Goal: Task Accomplishment & Management: Complete application form

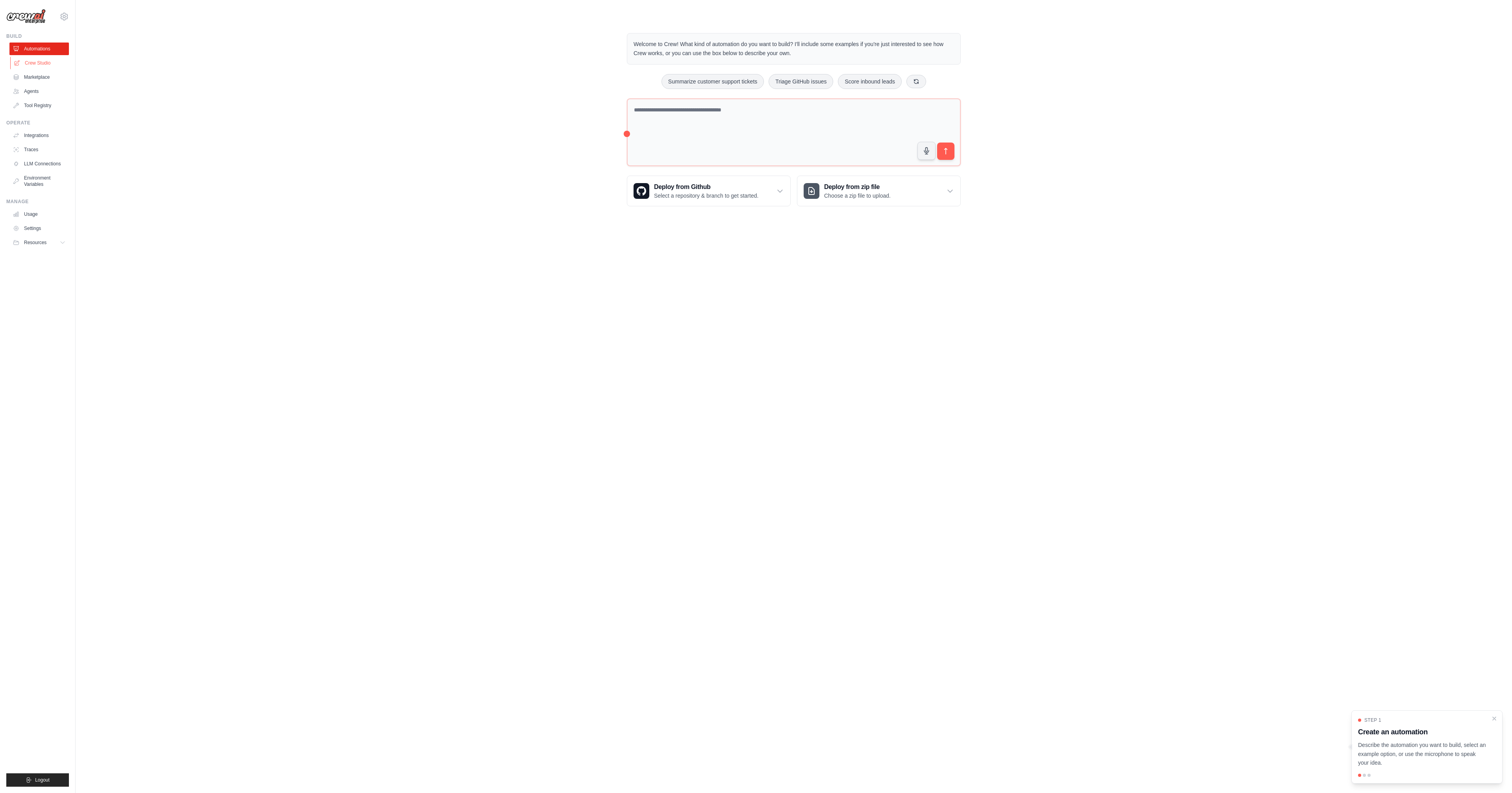
click at [38, 58] on link "Crew Studio" at bounding box center [39, 63] width 59 height 12
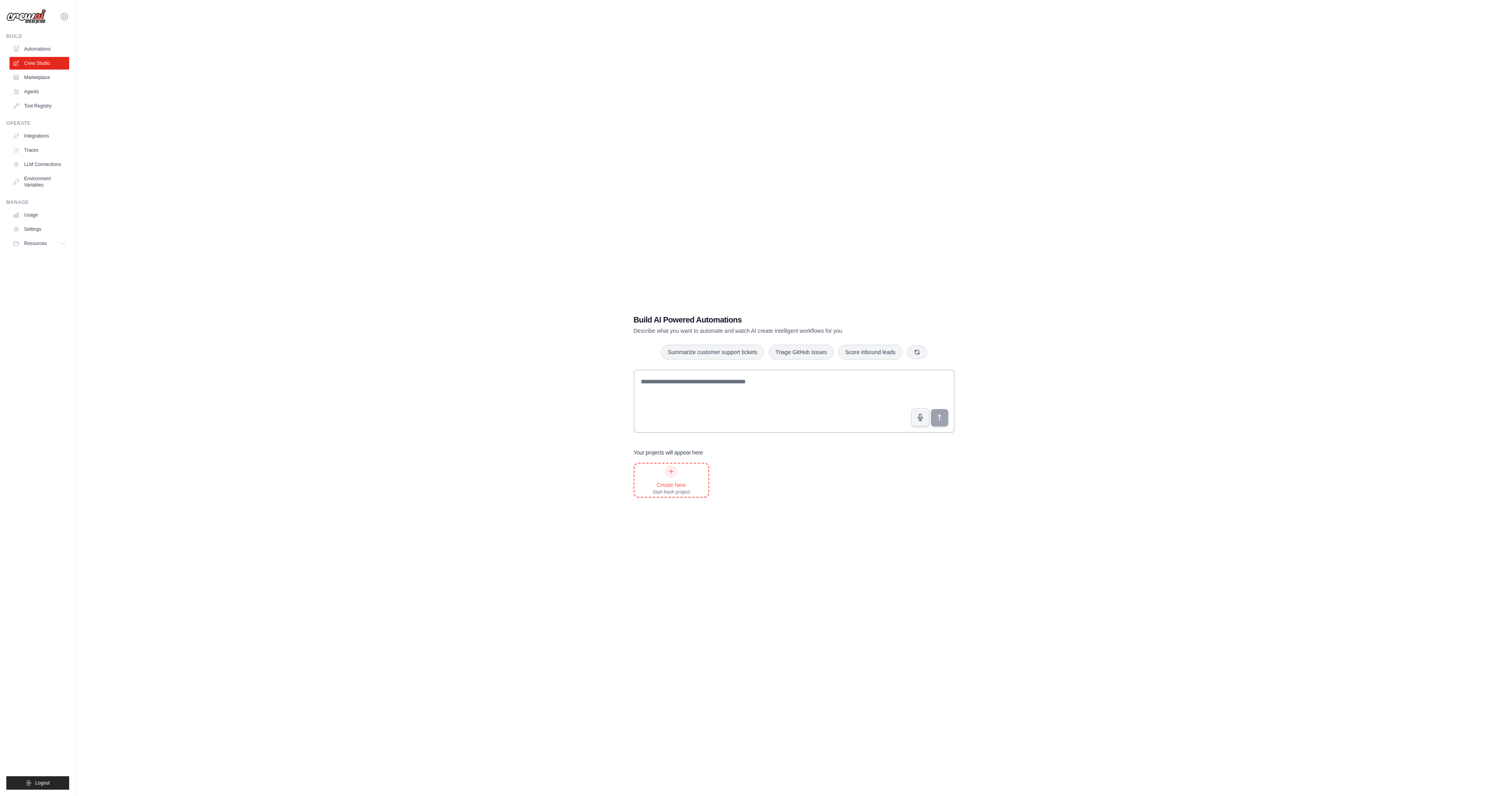
click at [675, 474] on div "Create New Start fresh project" at bounding box center [672, 480] width 38 height 30
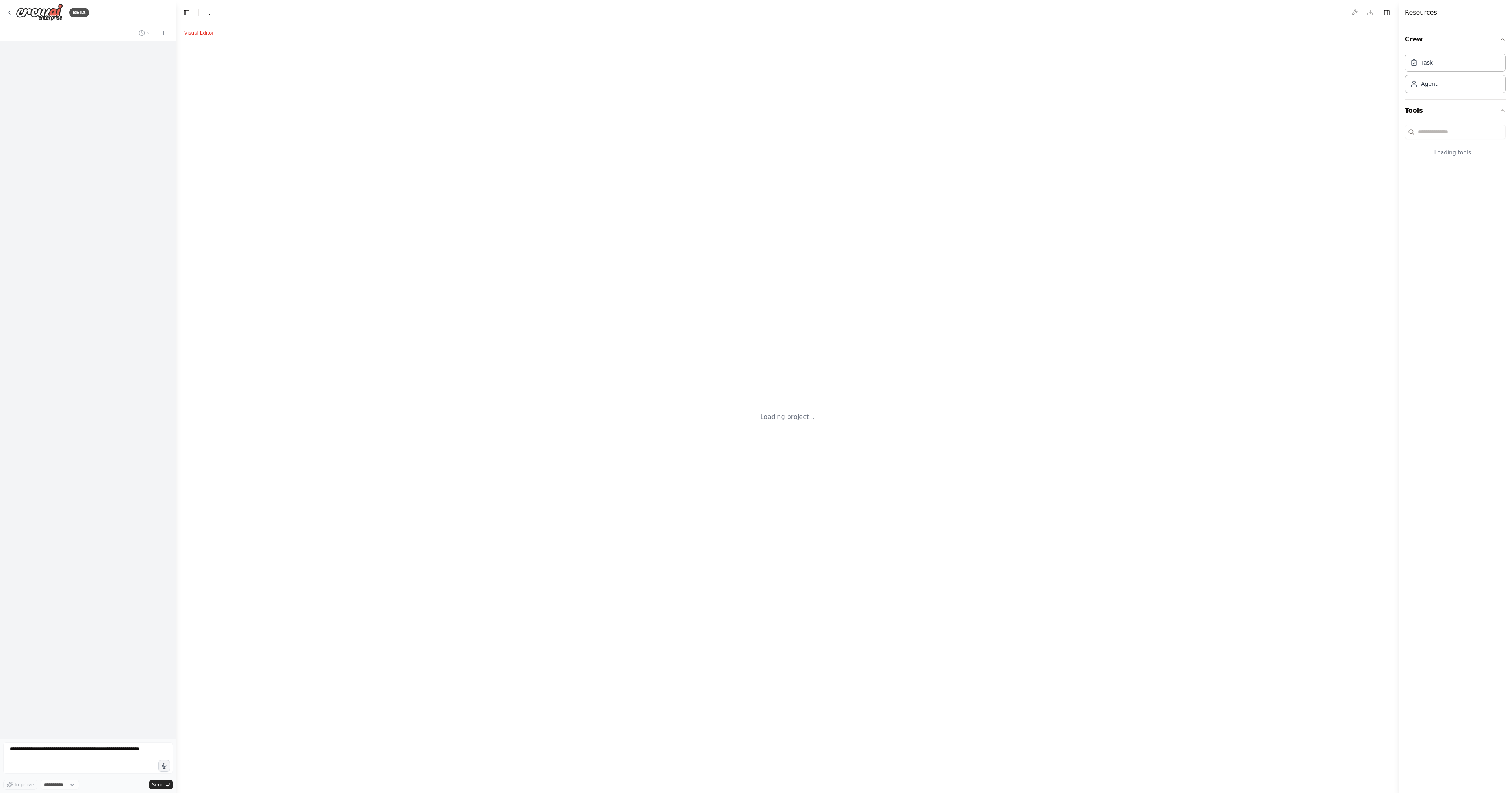
select select "****"
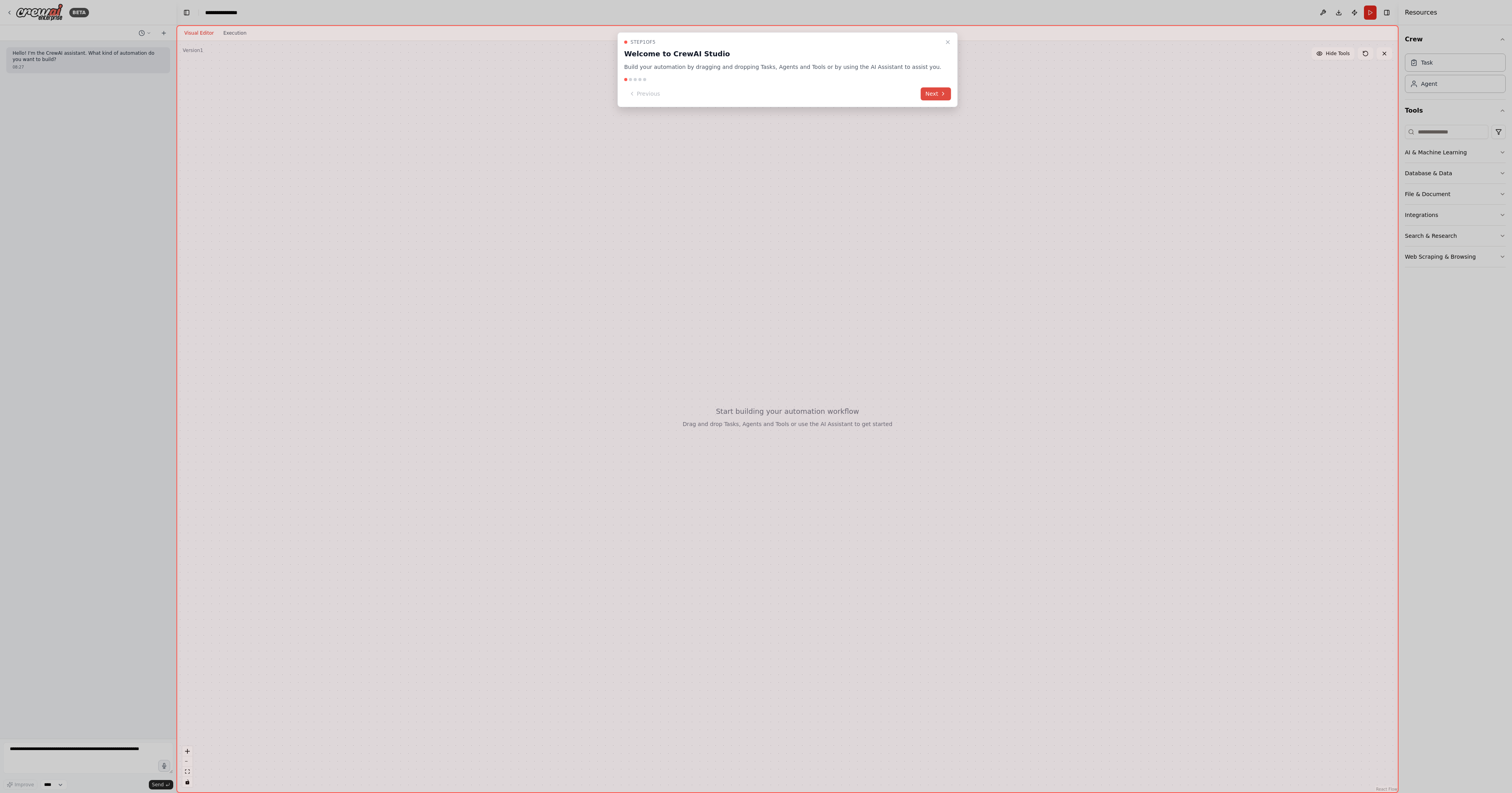
click at [920, 89] on button "Next" at bounding box center [936, 94] width 31 height 13
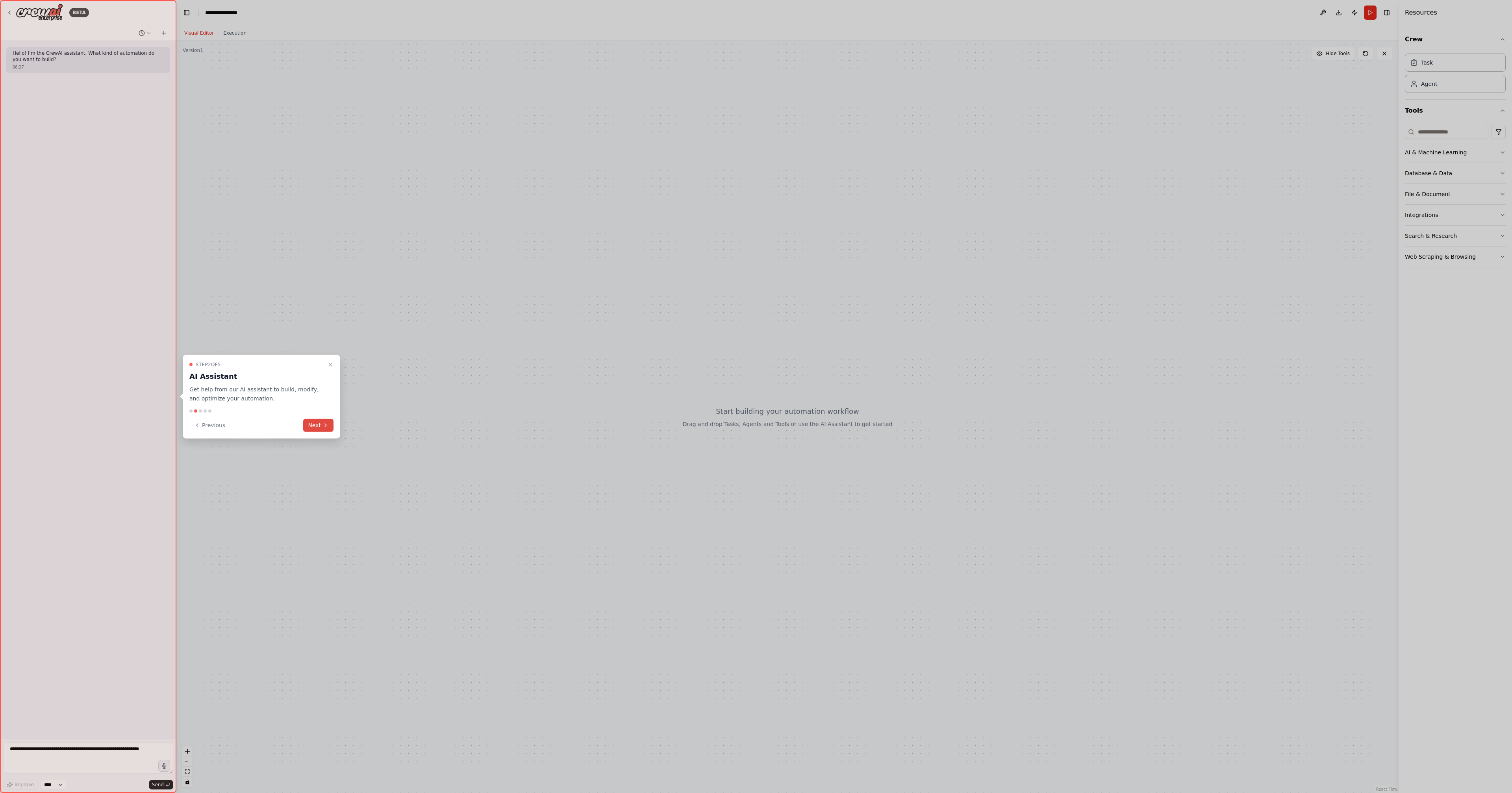
click at [313, 424] on button "Next" at bounding box center [319, 425] width 31 height 13
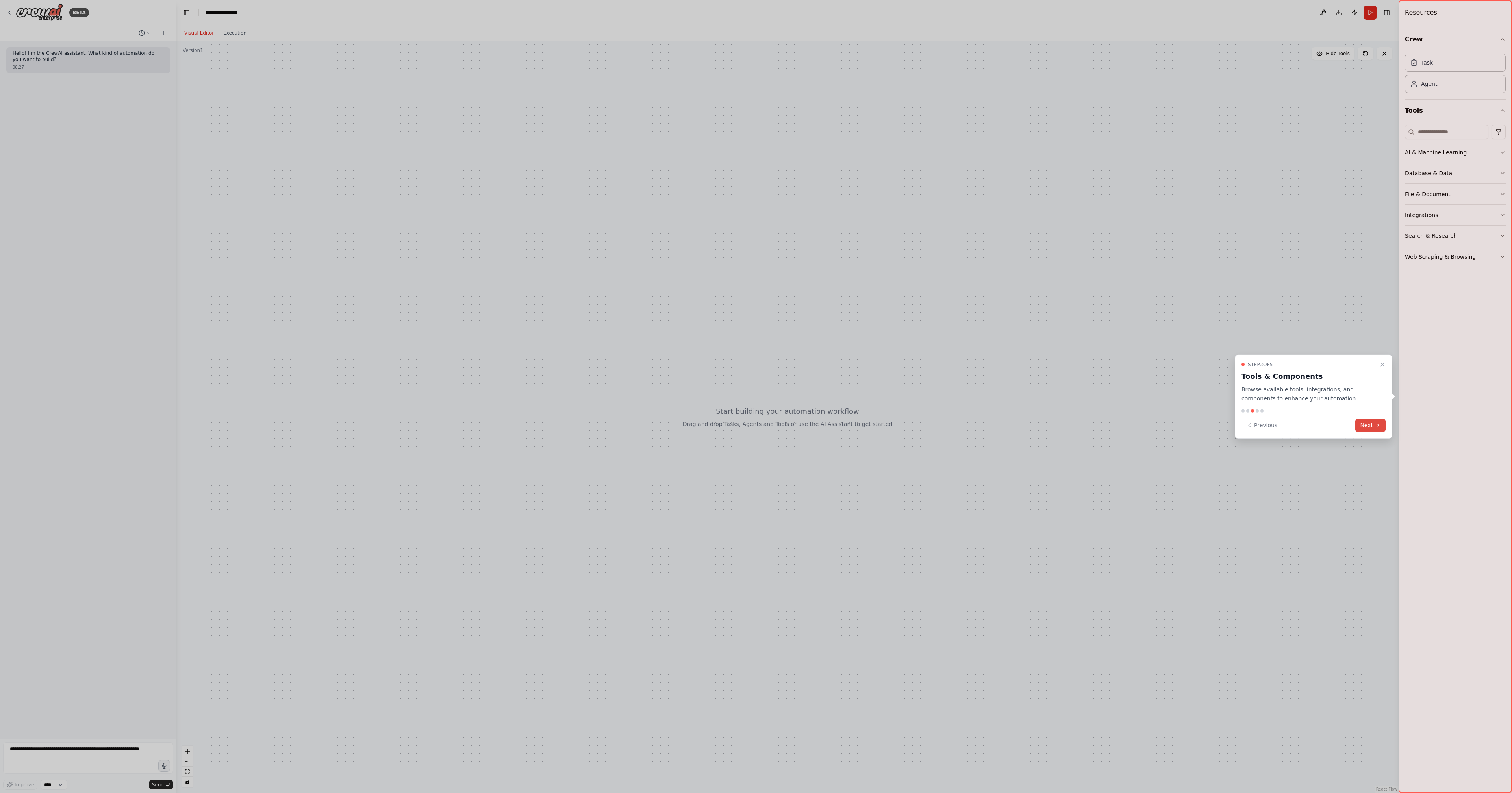
click at [1381, 427] on button "Next" at bounding box center [1371, 425] width 31 height 13
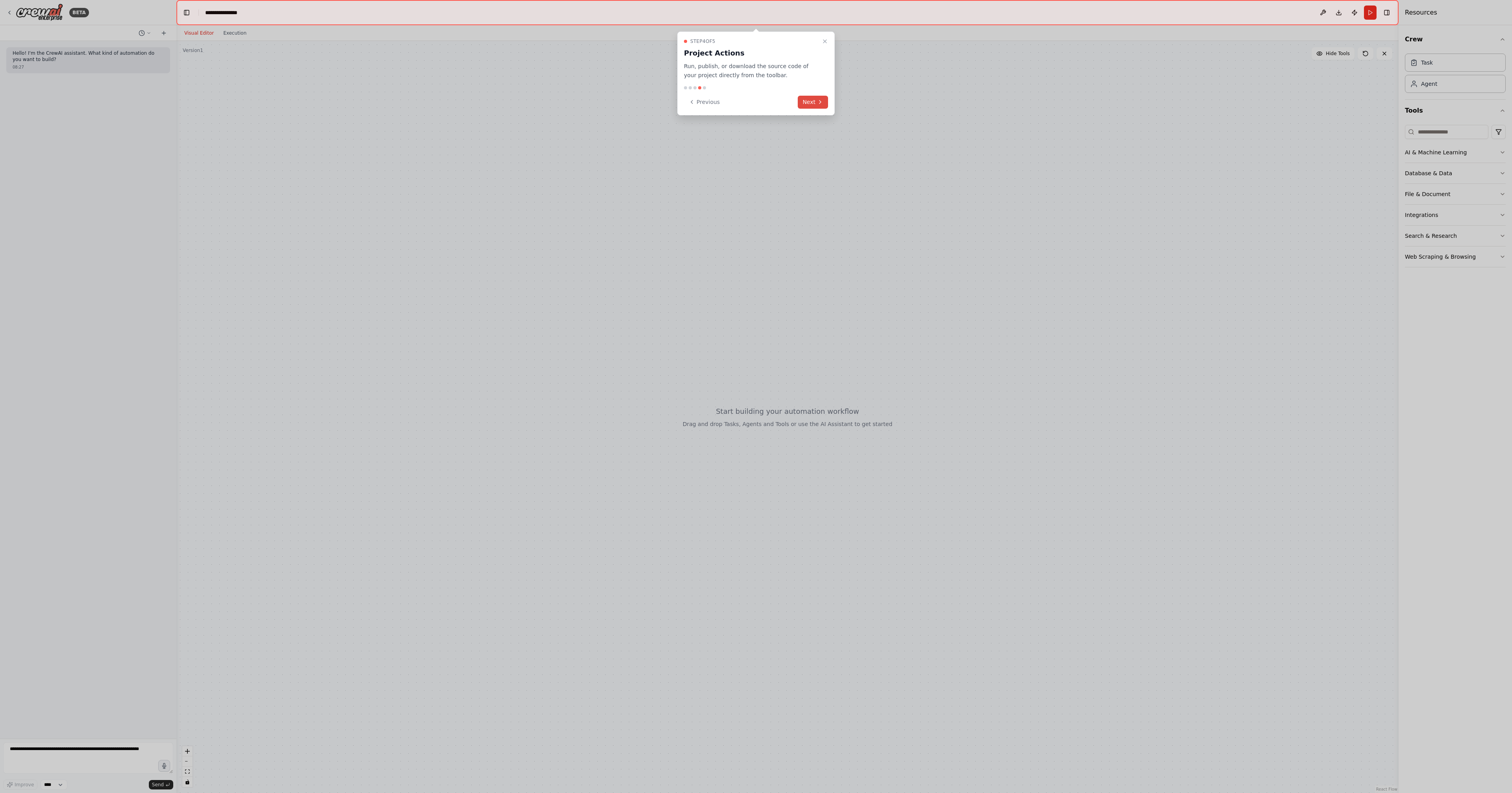
click at [808, 97] on button "Next" at bounding box center [813, 102] width 31 height 13
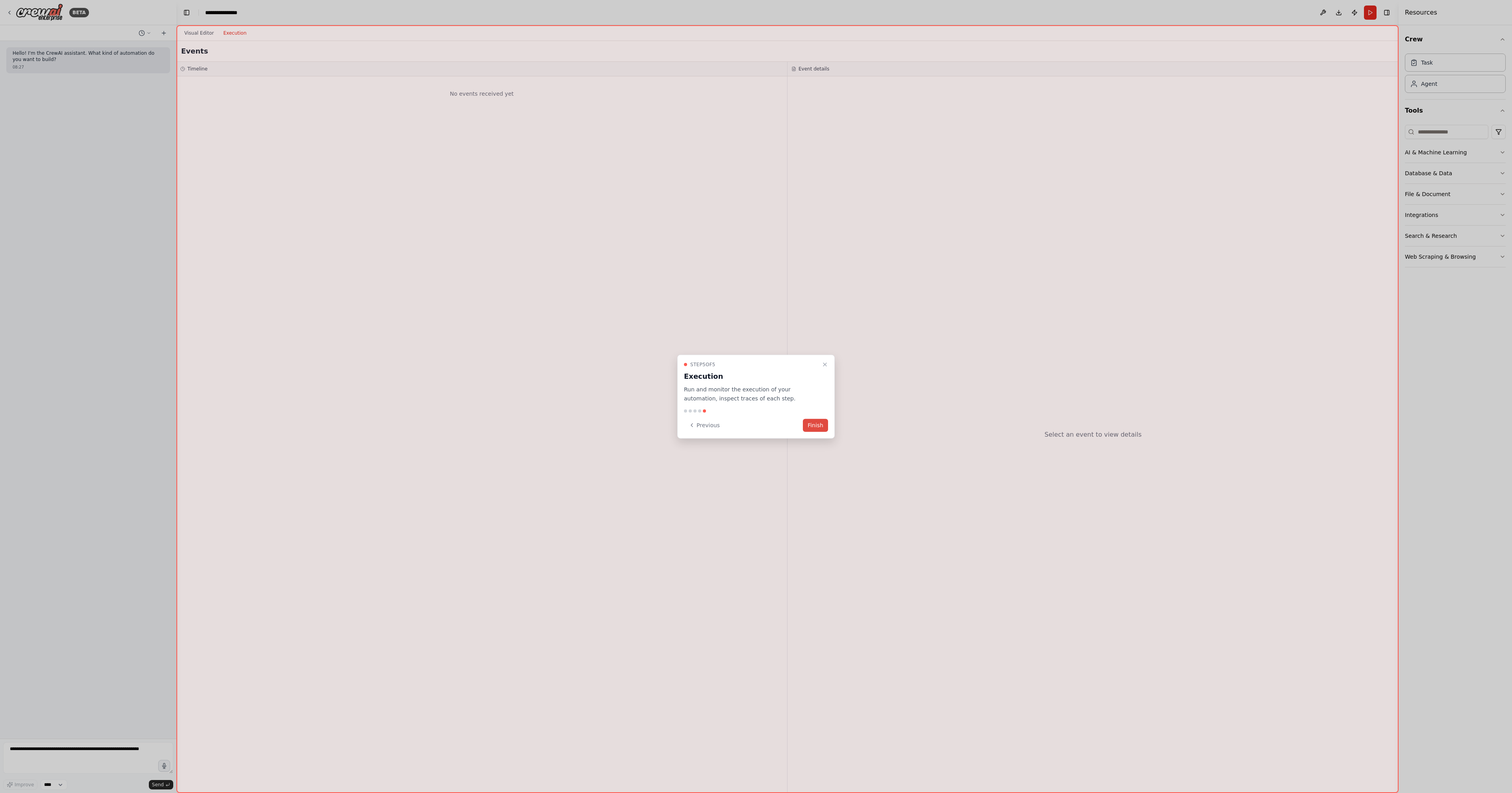
click at [820, 424] on button "Finish" at bounding box center [815, 425] width 25 height 13
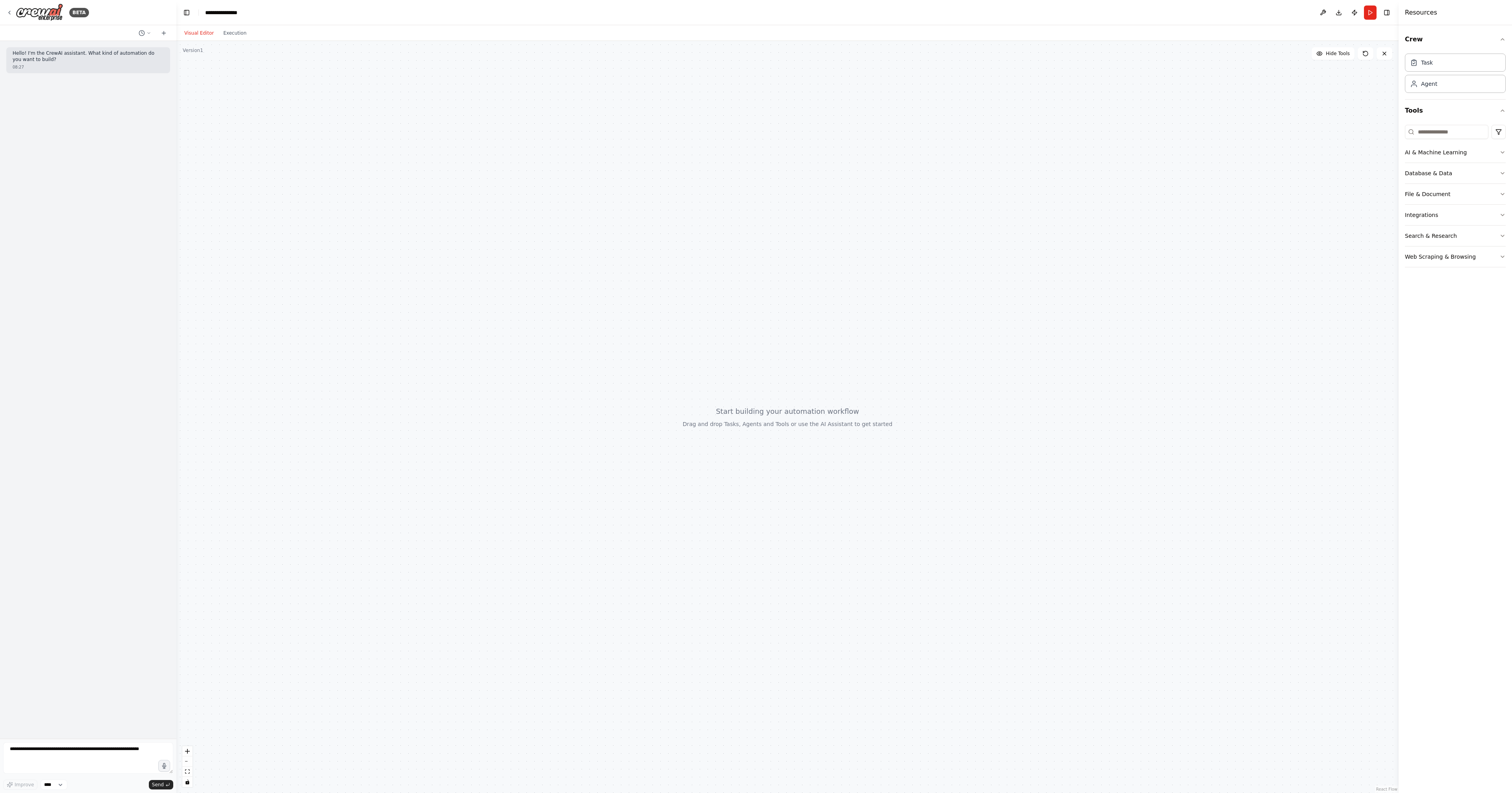
click at [232, 14] on div "**********" at bounding box center [225, 12] width 39 height 8
drag, startPoint x: 245, startPoint y: 12, endPoint x: 192, endPoint y: 5, distance: 53.5
click at [192, 5] on header "**********" at bounding box center [788, 12] width 1222 height 25
drag, startPoint x: 801, startPoint y: 210, endPoint x: 813, endPoint y: 207, distance: 12.4
click at [801, 209] on div at bounding box center [788, 417] width 1222 height 752
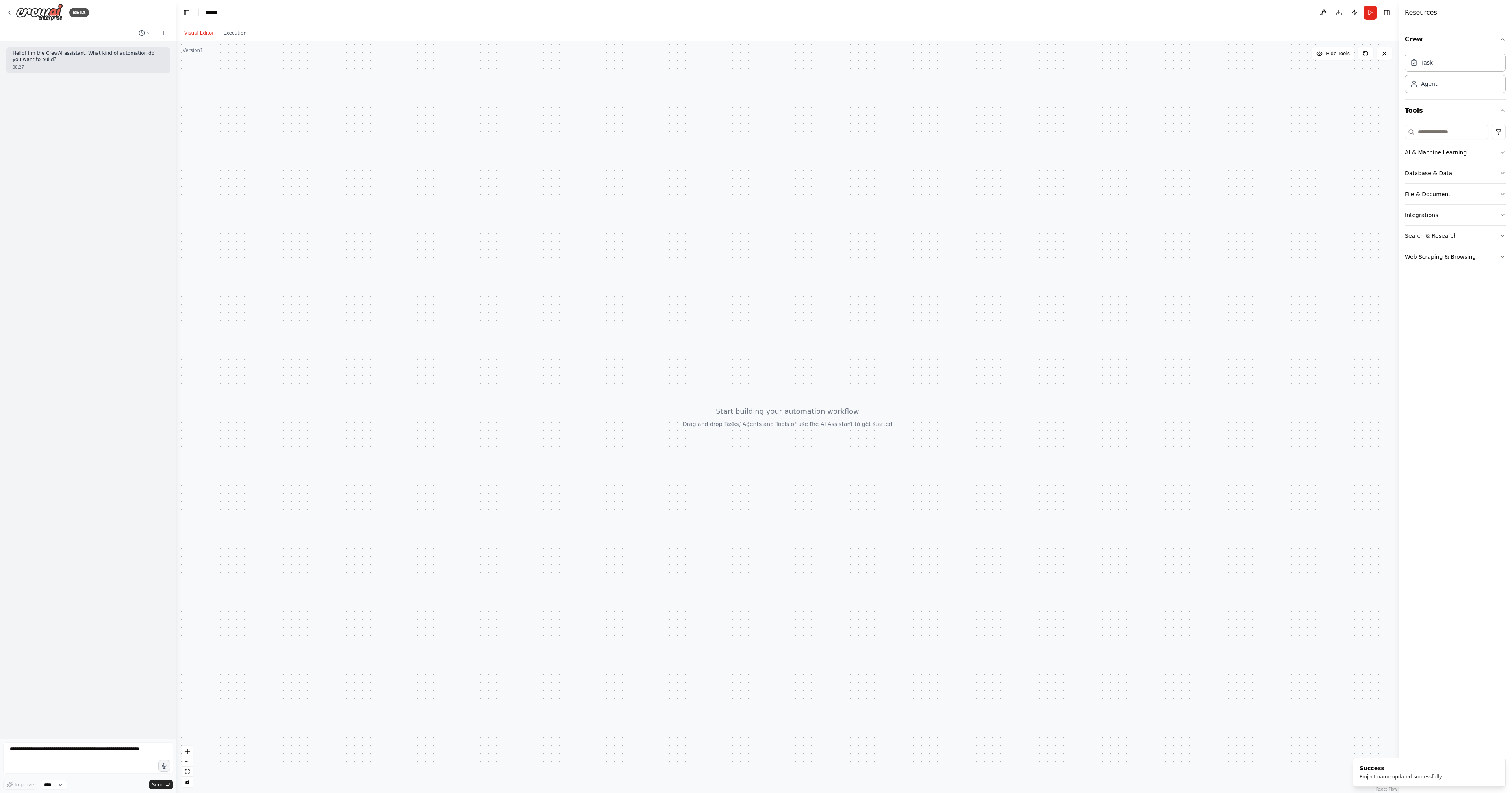
click at [1504, 170] on icon "button" at bounding box center [1503, 173] width 6 height 6
click at [1503, 149] on icon "button" at bounding box center [1503, 152] width 6 height 6
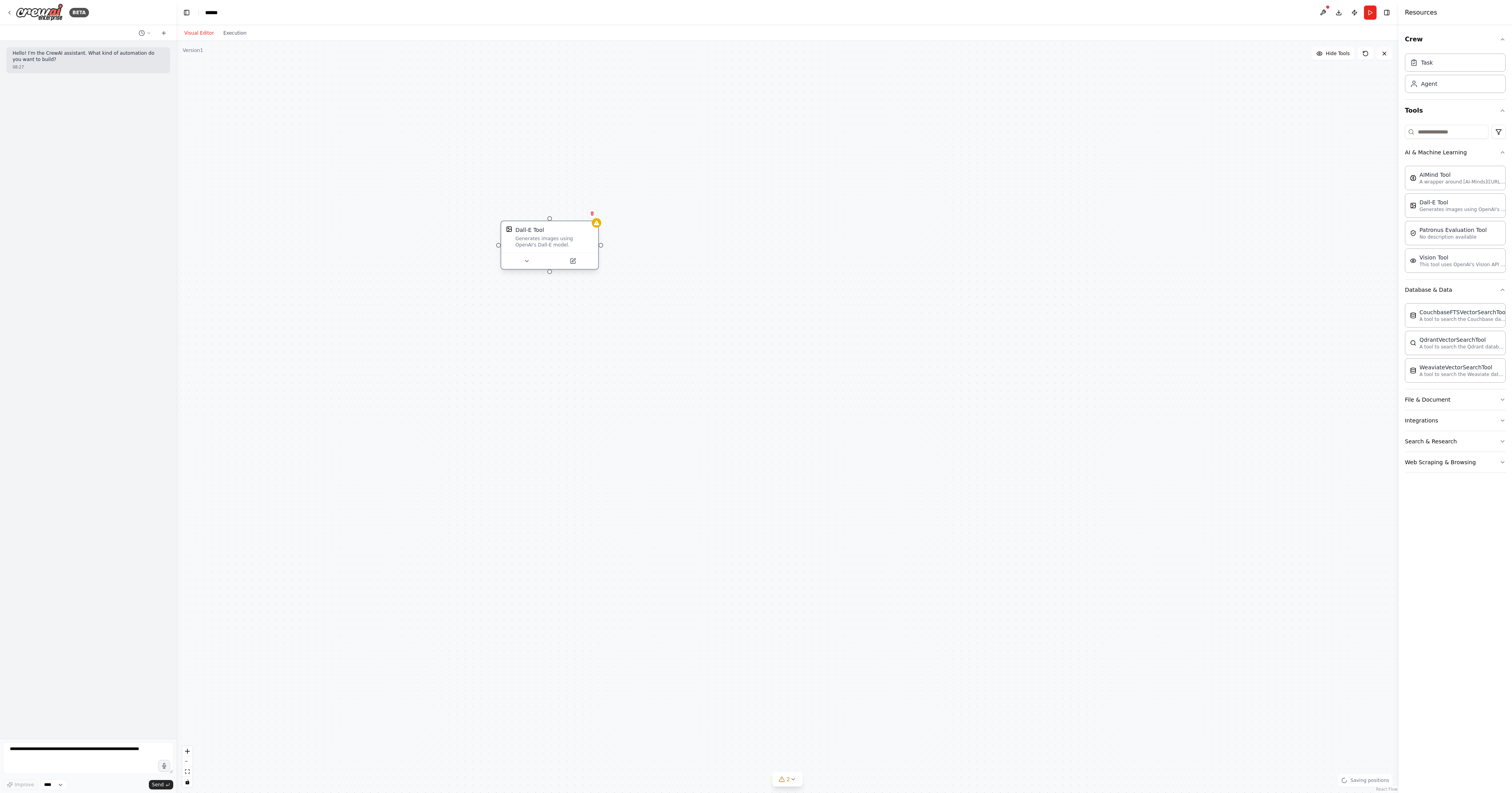
drag, startPoint x: 579, startPoint y: 190, endPoint x: 542, endPoint y: 244, distance: 65.5
click at [542, 234] on div "Dall-E Tool" at bounding box center [554, 230] width 78 height 8
click at [641, 217] on div "Dall-E Tool Generates images using OpenAI's Dall-E model." at bounding box center [788, 417] width 1222 height 752
click at [1107, 232] on div "Dall-E Tool Generates images using OpenAI's Dall-E model." at bounding box center [788, 417] width 1222 height 752
click at [1506, 397] on icon "button" at bounding box center [1503, 400] width 6 height 6
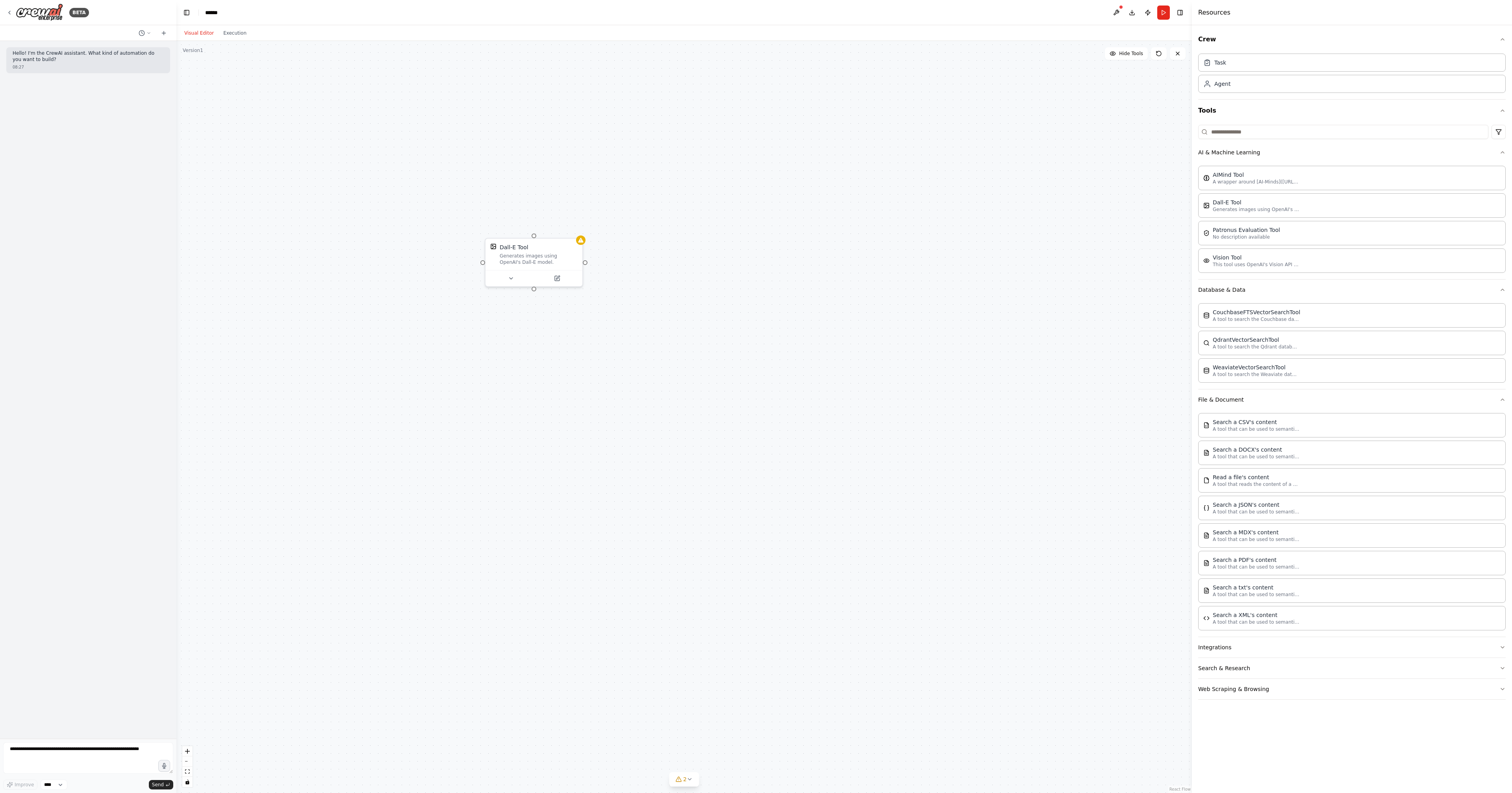
drag, startPoint x: 1399, startPoint y: 366, endPoint x: 1192, endPoint y: 384, distance: 207.8
click at [1192, 384] on div at bounding box center [1193, 396] width 3 height 793
click at [1502, 644] on icon "button" at bounding box center [1503, 647] width 6 height 6
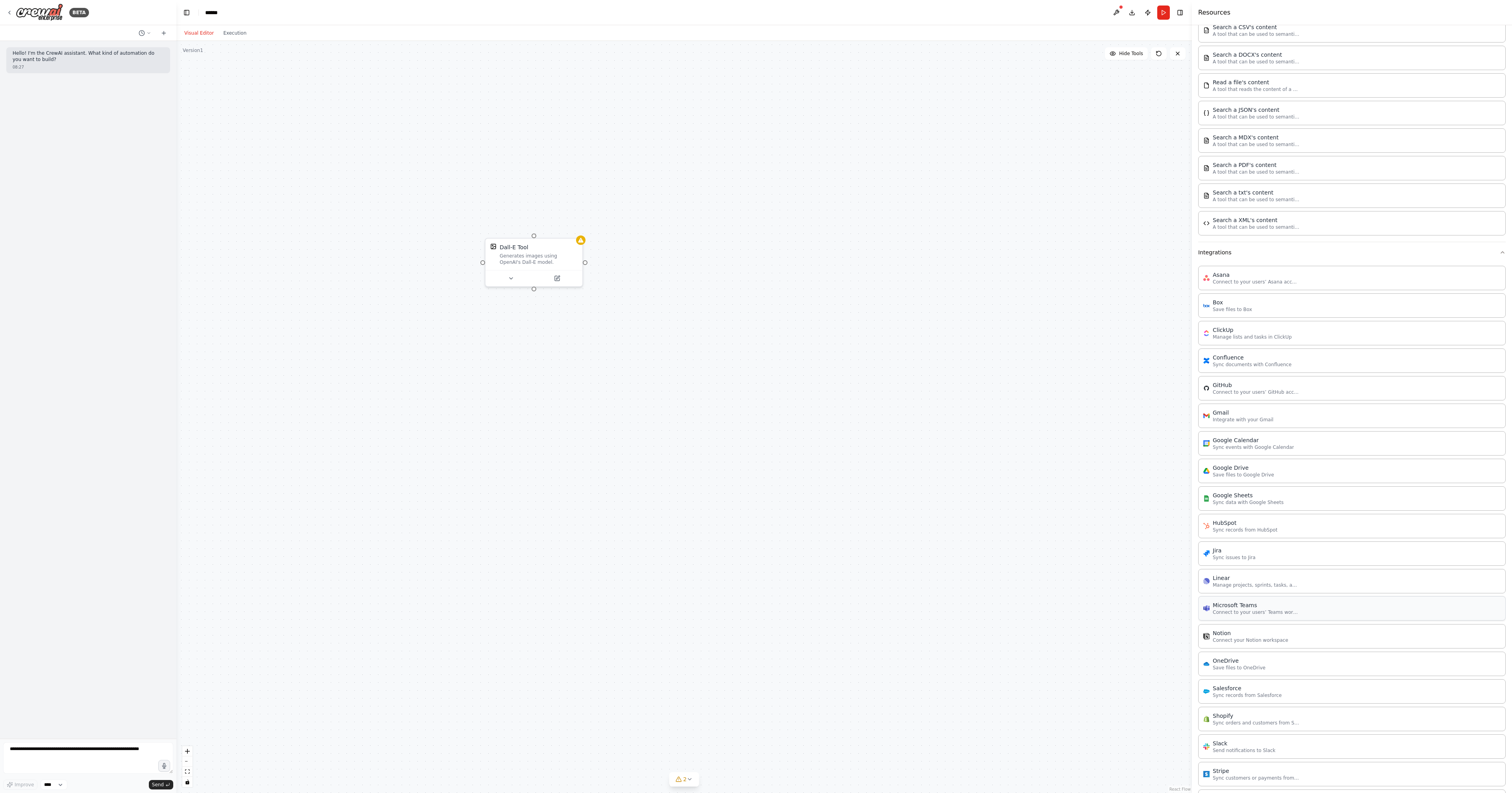
scroll to position [400, 0]
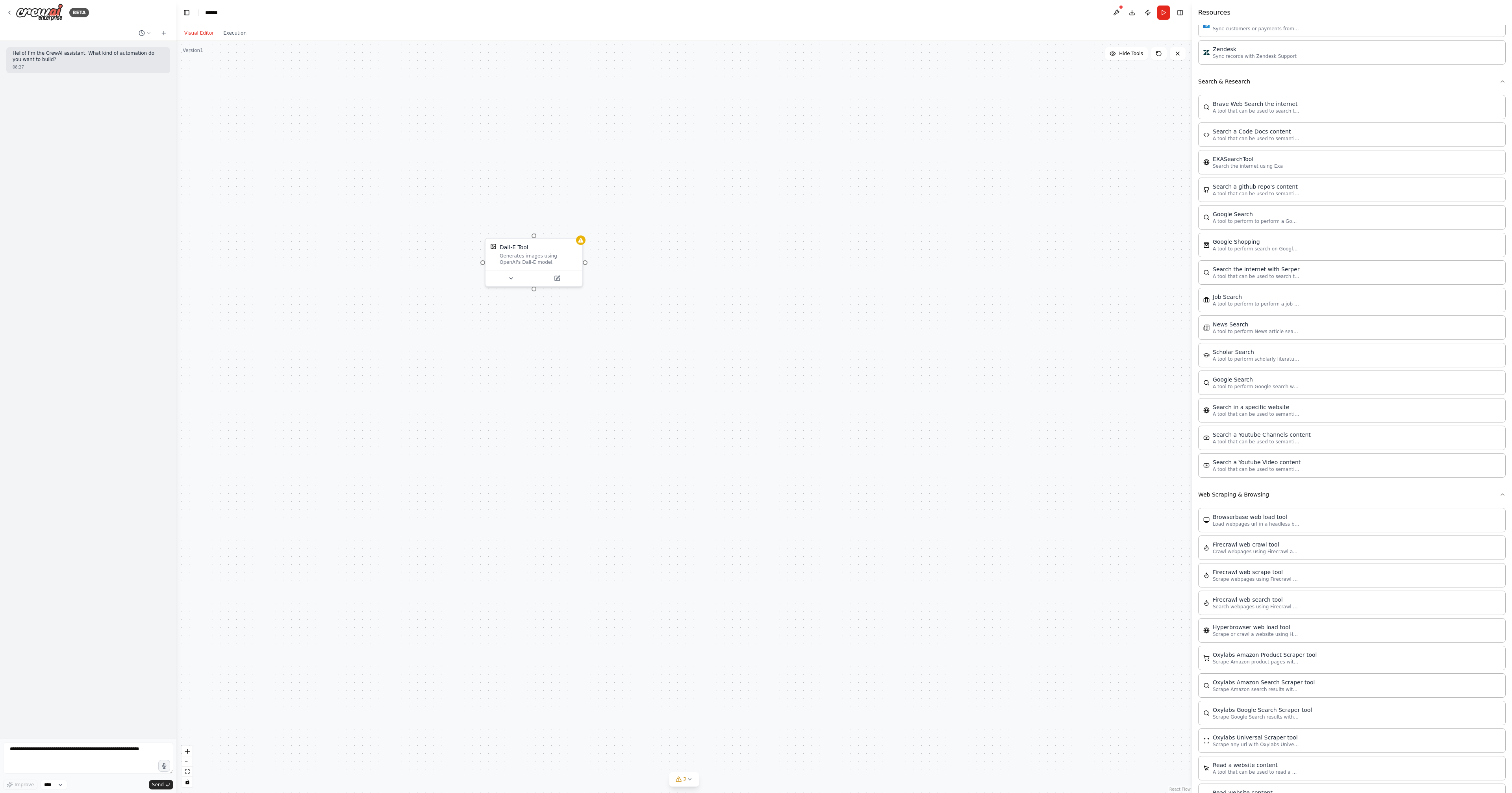
scroll to position [1163, 0]
drag, startPoint x: 967, startPoint y: 406, endPoint x: 788, endPoint y: 372, distance: 182.2
click at [846, 376] on div "Browserbase web load tool Load webpages url in a headless browser using Browser…" at bounding box center [885, 387] width 78 height 22
click at [858, 437] on div "Dall-E Tool Generates images using OpenAI's Dall-E model. Browserbase web load …" at bounding box center [684, 417] width 1015 height 752
drag, startPoint x: 808, startPoint y: 372, endPoint x: 662, endPoint y: 376, distance: 146.1
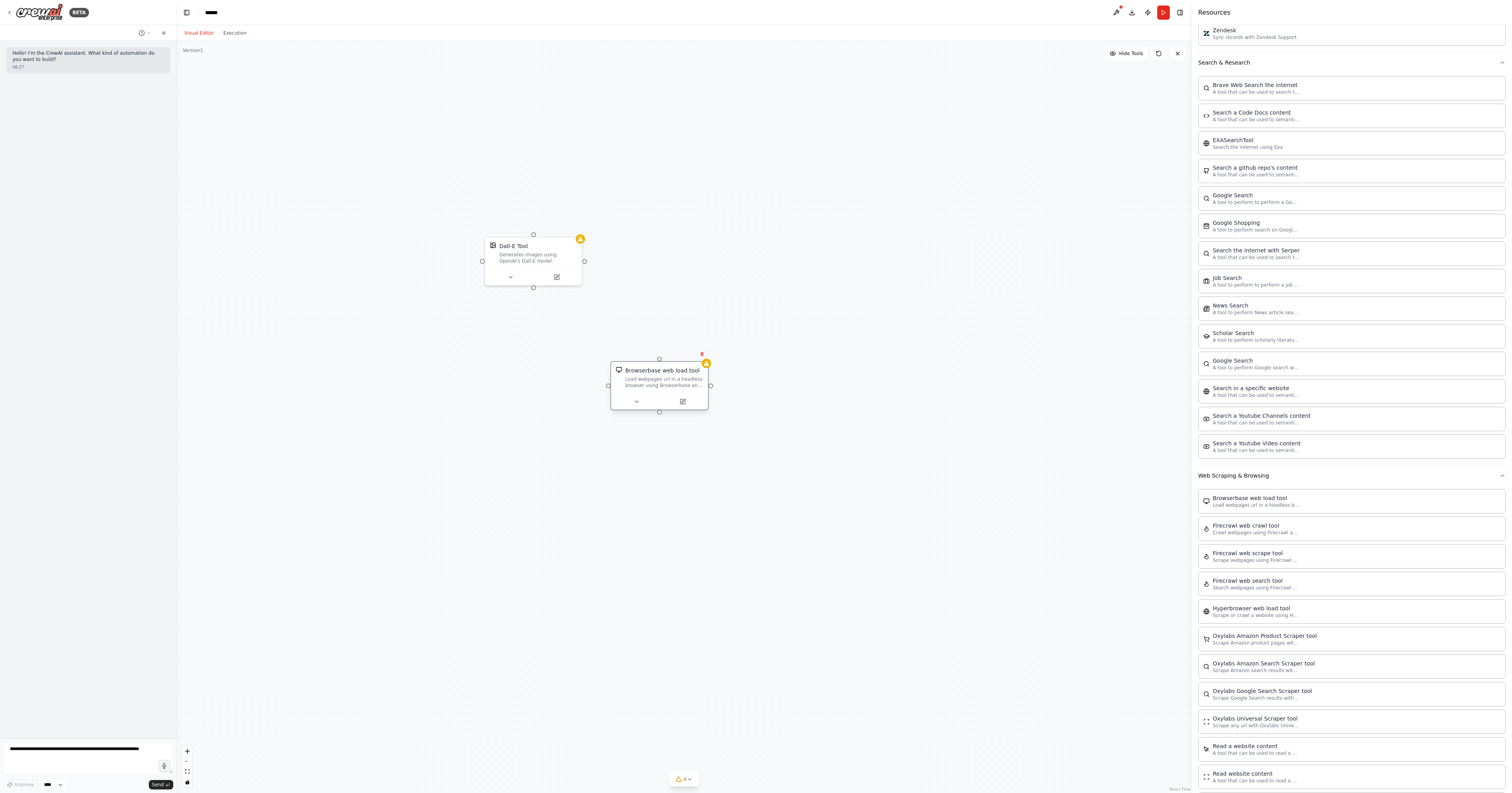
click at [662, 376] on div "Load webpages url in a headless browser using Browserbase and return the conten…" at bounding box center [664, 382] width 78 height 12
click at [627, 454] on div "Dall-E Tool Generates images using OpenAI's Dall-E model. Browserbase web load …" at bounding box center [684, 417] width 1015 height 752
drag, startPoint x: 542, startPoint y: 483, endPoint x: 405, endPoint y: 639, distance: 207.6
click at [542, 484] on div "Dall-E Tool Generates images using OpenAI's Dall-E model. Browserbase web load …" at bounding box center [684, 417] width 1015 height 752
click at [111, 753] on textarea at bounding box center [88, 758] width 170 height 32
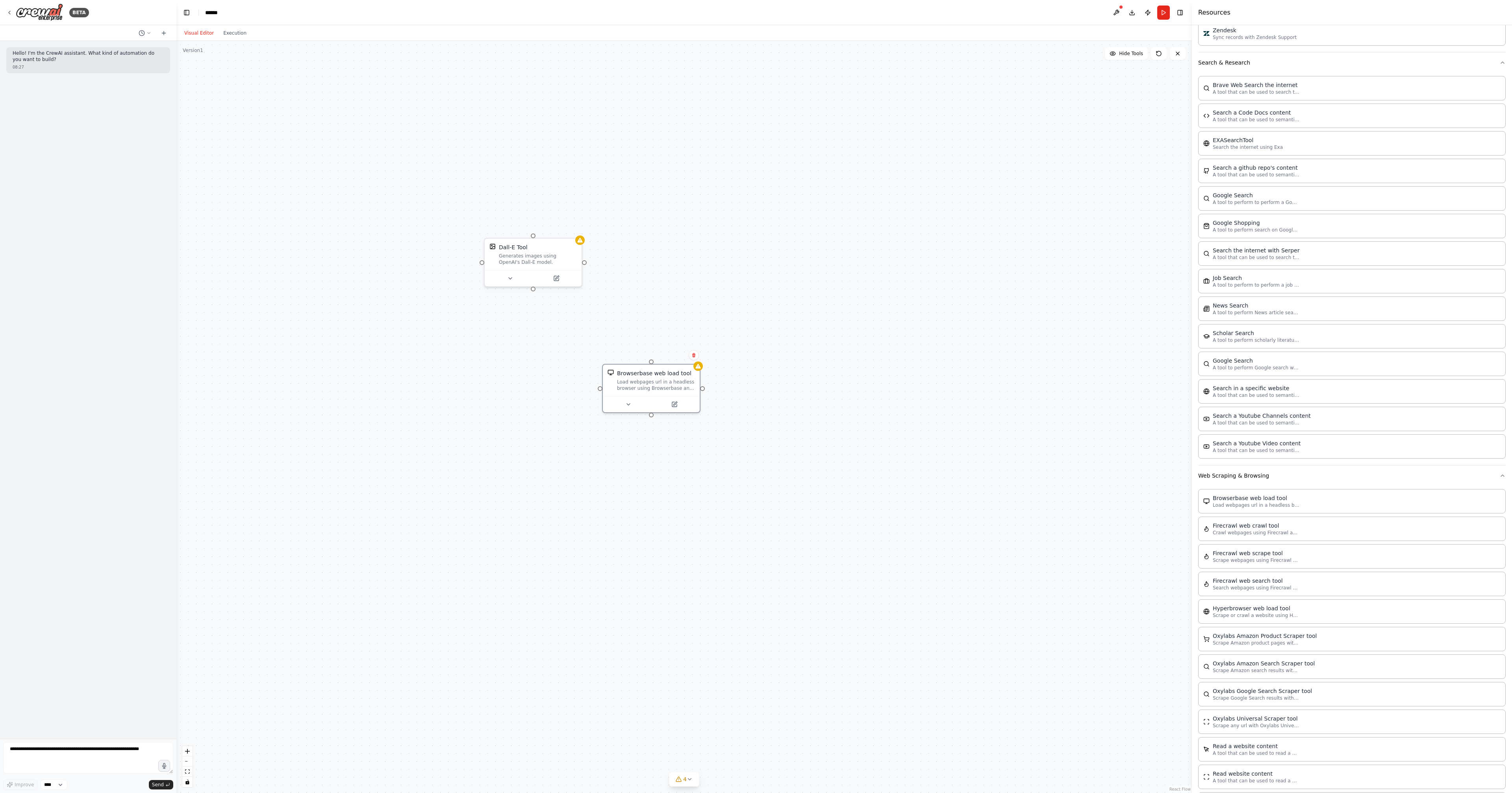
click at [292, 701] on div "Dall-E Tool Generates images using OpenAI's Dall-E model. Browserbase web load …" at bounding box center [684, 417] width 1015 height 752
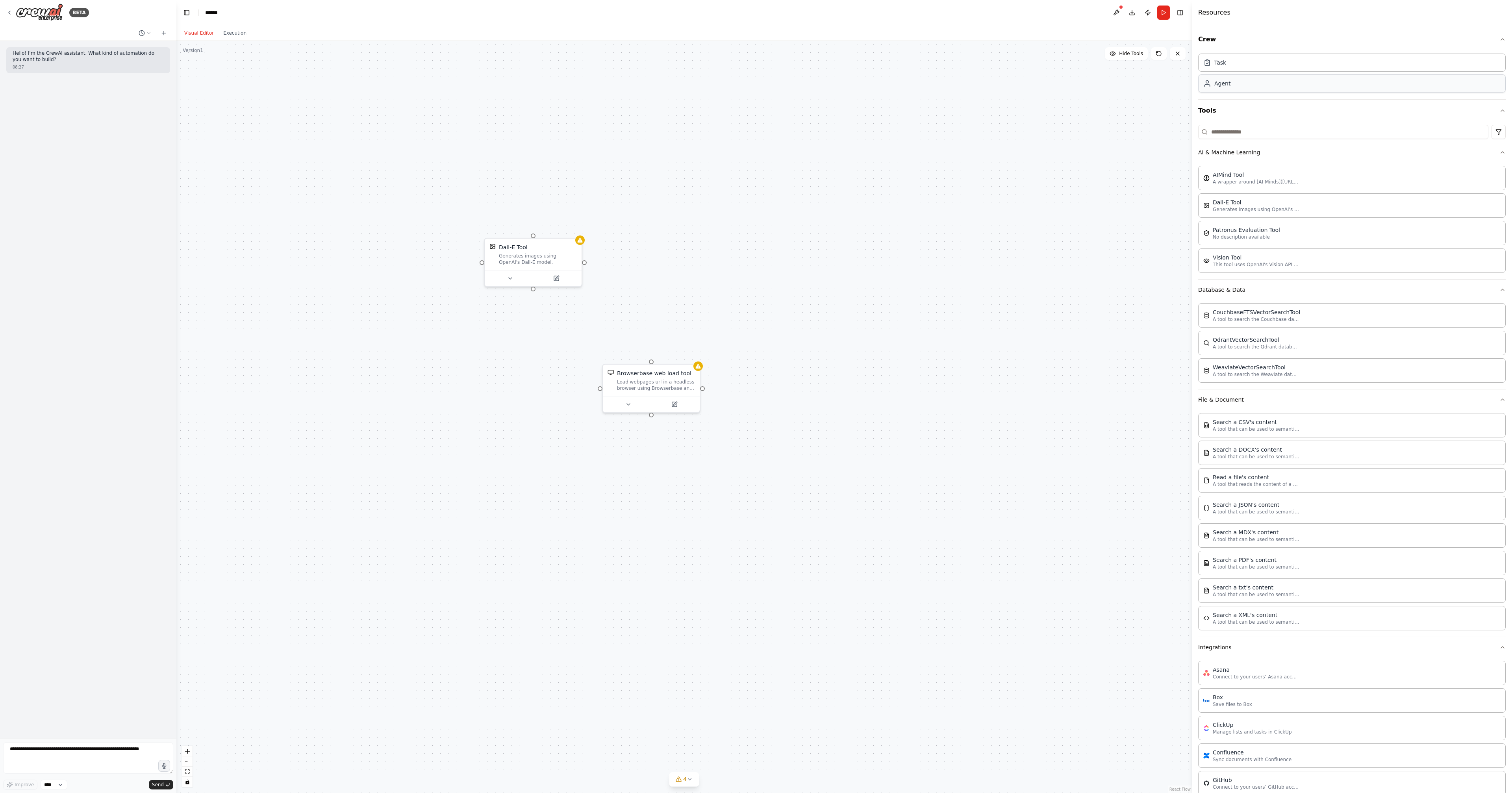
click at [1320, 78] on div "Agent" at bounding box center [1352, 83] width 308 height 18
click at [1274, 78] on div "Agent" at bounding box center [1352, 83] width 308 height 18
click at [1266, 63] on div "Task" at bounding box center [1352, 62] width 308 height 18
drag, startPoint x: 686, startPoint y: 187, endPoint x: 600, endPoint y: 161, distance: 89.8
click at [658, 187] on div "Role of the agent" at bounding box center [696, 190] width 76 height 8
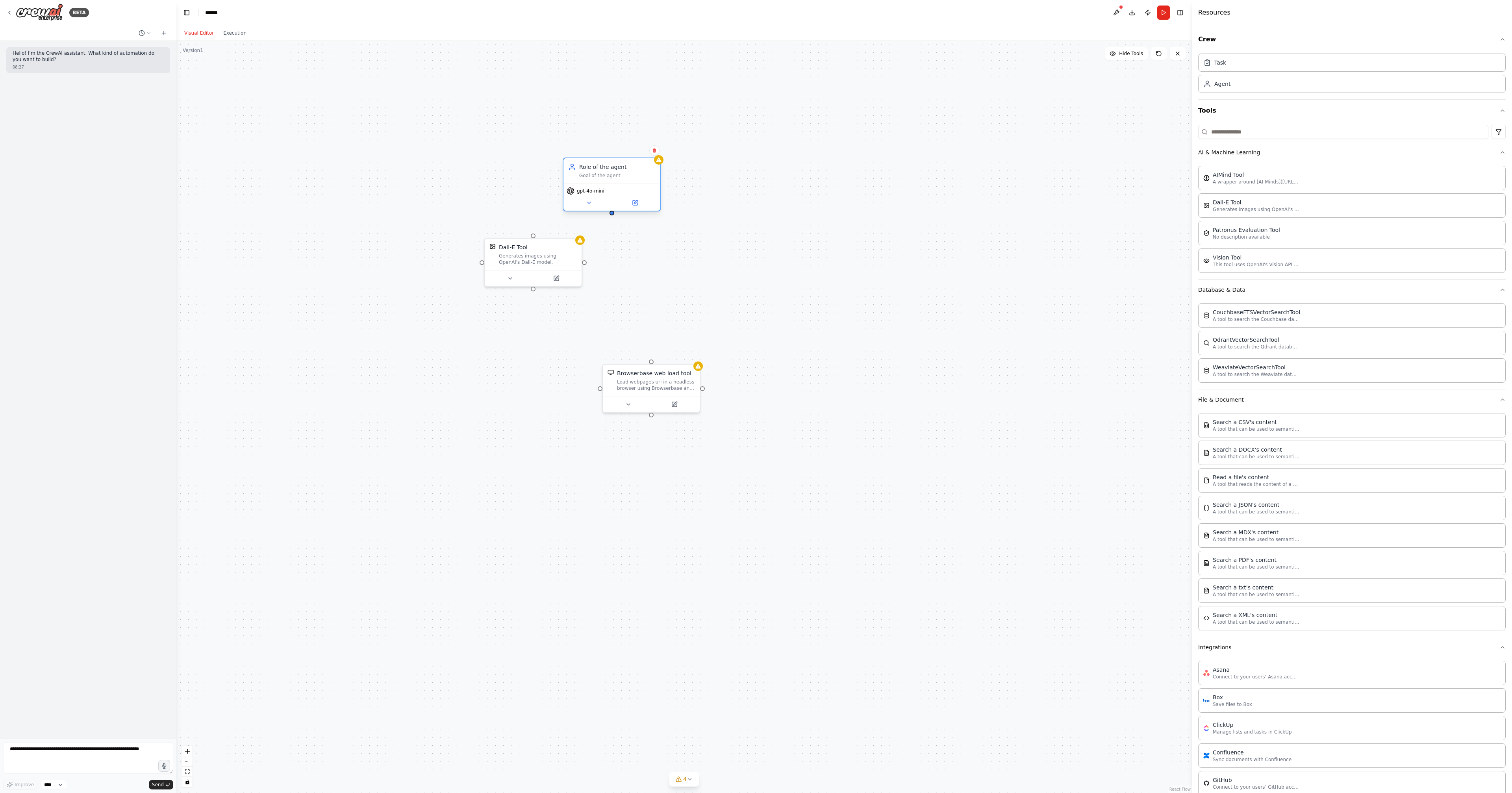
click at [590, 188] on span "gpt-4o-mini" at bounding box center [590, 191] width 28 height 6
click at [590, 200] on icon at bounding box center [589, 203] width 6 height 6
click at [706, 197] on div "Dall-E Tool Generates images using OpenAI's Dall-E model. Browserbase web load …" at bounding box center [684, 417] width 1015 height 752
drag, startPoint x: 623, startPoint y: 164, endPoint x: 541, endPoint y: 153, distance: 82.7
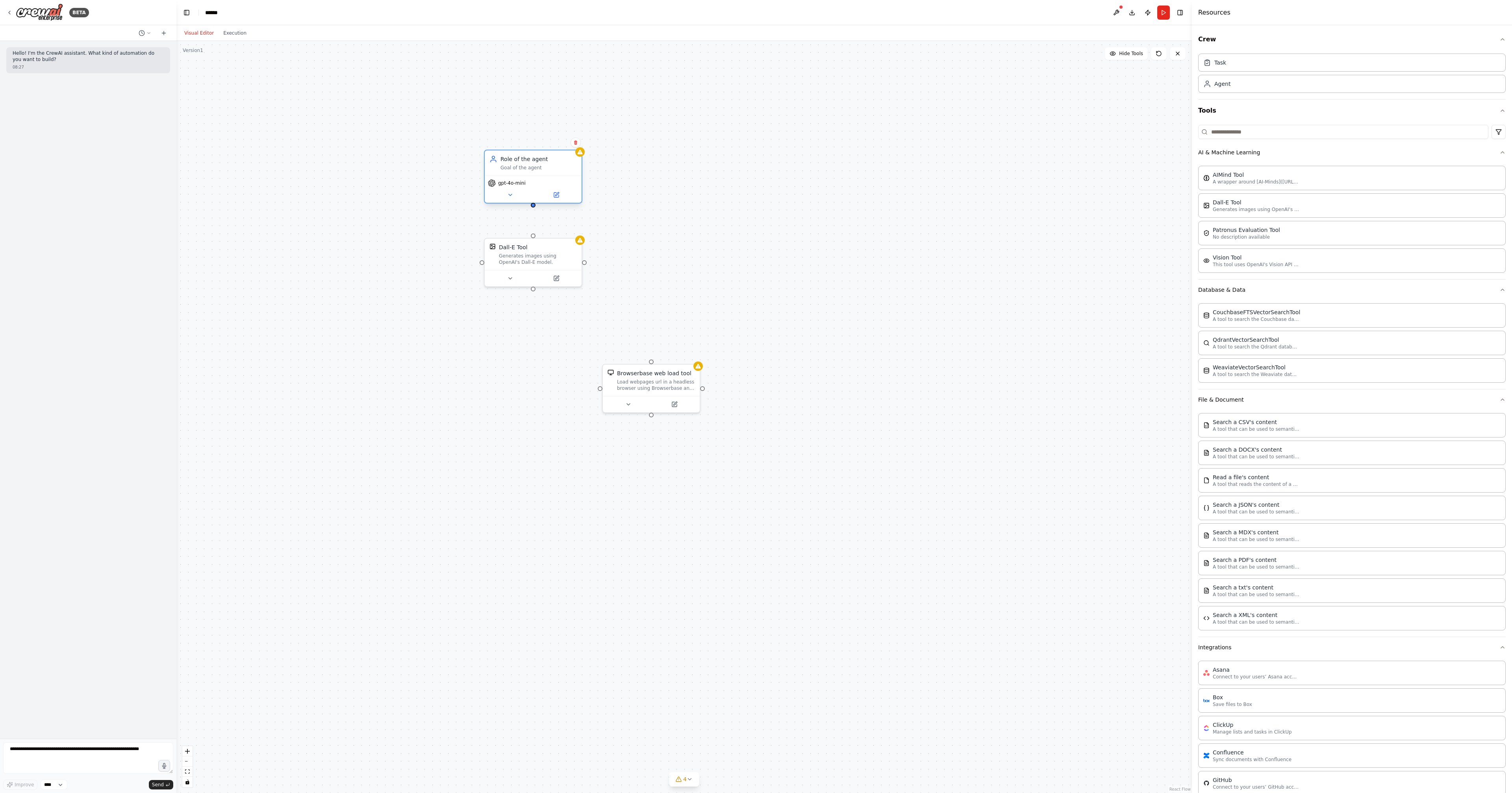
click at [541, 155] on div "Role of the agent" at bounding box center [539, 158] width 76 height 8
drag, startPoint x: 533, startPoint y: 201, endPoint x: 534, endPoint y: 232, distance: 31.0
click at [534, 232] on div "Dall-E Tool Generates images using OpenAI's Dall-E model. Browserbase web load …" at bounding box center [684, 417] width 1015 height 752
click at [659, 215] on div ".deletable-edge-delete-btn { width: 20px; height: 20px; border: 0px solid #ffff…" at bounding box center [684, 417] width 1015 height 752
click at [559, 191] on button at bounding box center [556, 195] width 45 height 9
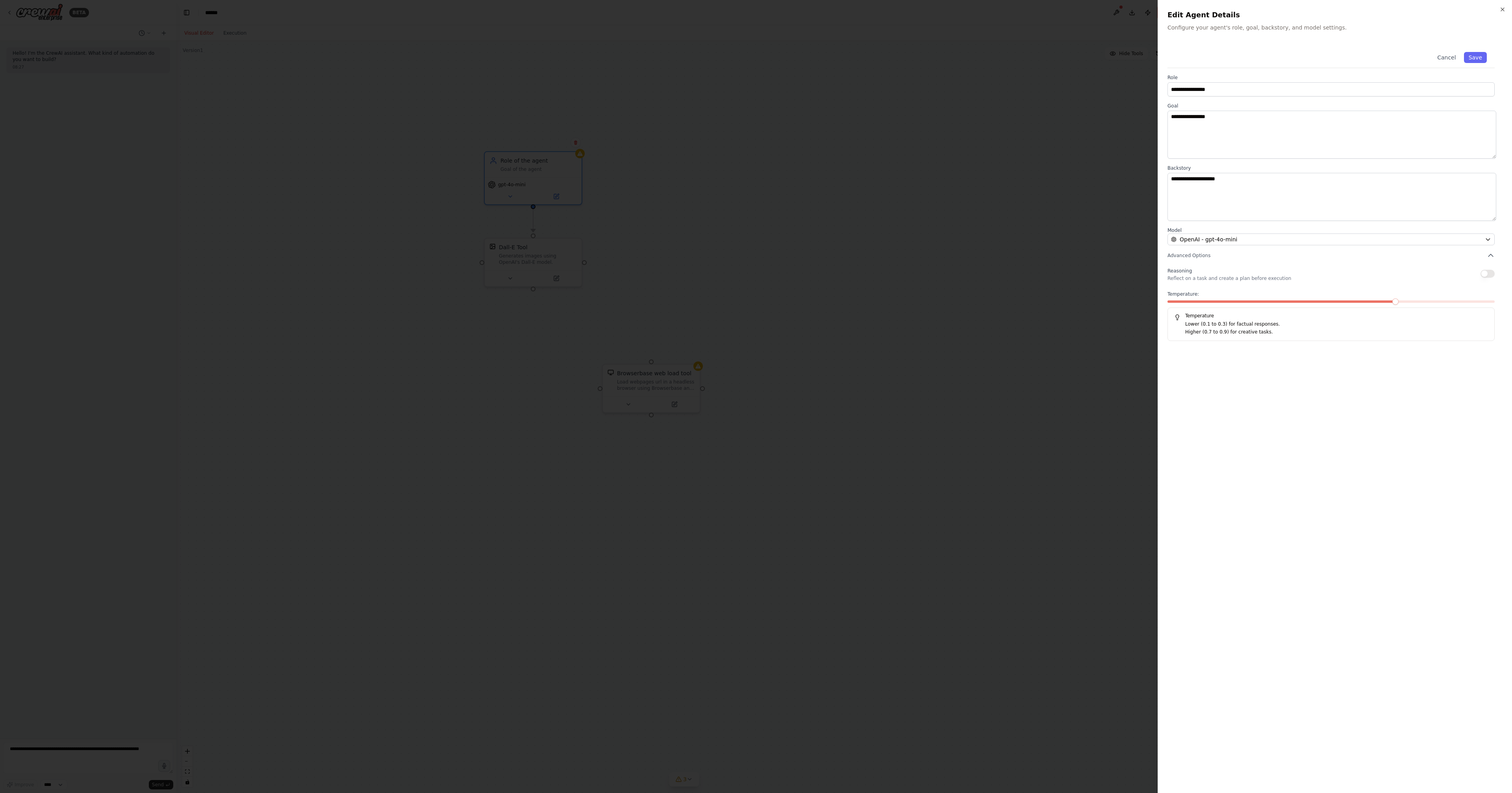
click at [1040, 183] on div at bounding box center [756, 396] width 1512 height 793
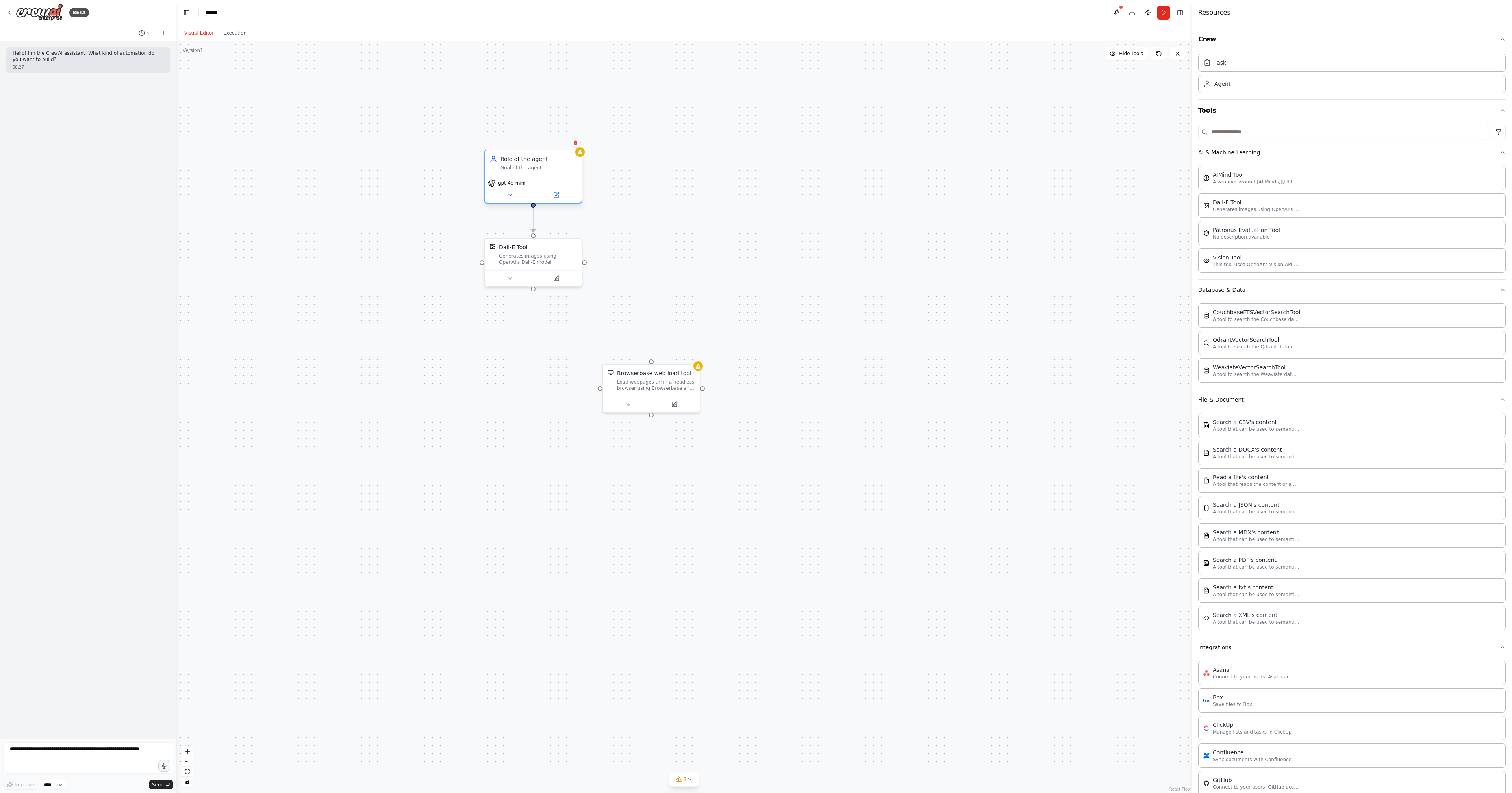
click at [511, 180] on span "gpt-4o-mini" at bounding box center [512, 183] width 28 height 6
click at [687, 174] on div ".deletable-edge-delete-btn { width: 20px; height: 20px; border: 0px solid #ffff…" at bounding box center [684, 417] width 1015 height 752
drag, startPoint x: 656, startPoint y: 370, endPoint x: 542, endPoint y: 356, distance: 114.9
click at [542, 356] on div "Browserbase web load tool" at bounding box center [544, 356] width 75 height 8
drag, startPoint x: 533, startPoint y: 284, endPoint x: 542, endPoint y: 346, distance: 62.6
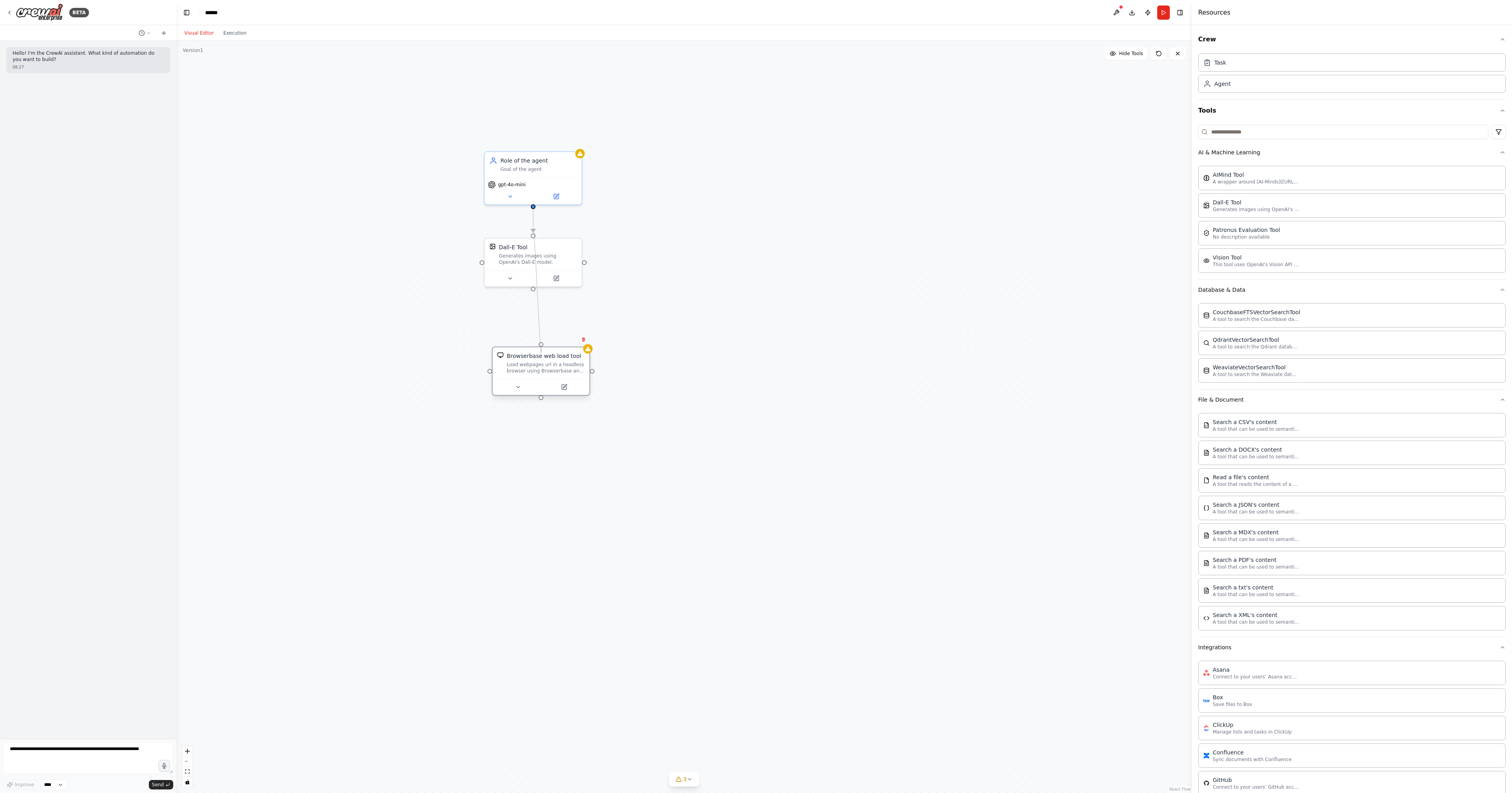
click at [542, 346] on div "Dall-E Tool Generates images using OpenAI's Dall-E model. Browserbase web load …" at bounding box center [684, 417] width 1015 height 752
drag, startPoint x: 630, startPoint y: 340, endPoint x: 596, endPoint y: 340, distance: 34.0
click at [630, 340] on div ".deletable-edge-delete-btn { width: 20px; height: 20px; border: 0px solid #ffff…" at bounding box center [684, 417] width 1015 height 752
click at [583, 339] on icon at bounding box center [583, 340] width 3 height 4
click at [564, 339] on button "Confirm" at bounding box center [561, 340] width 28 height 9
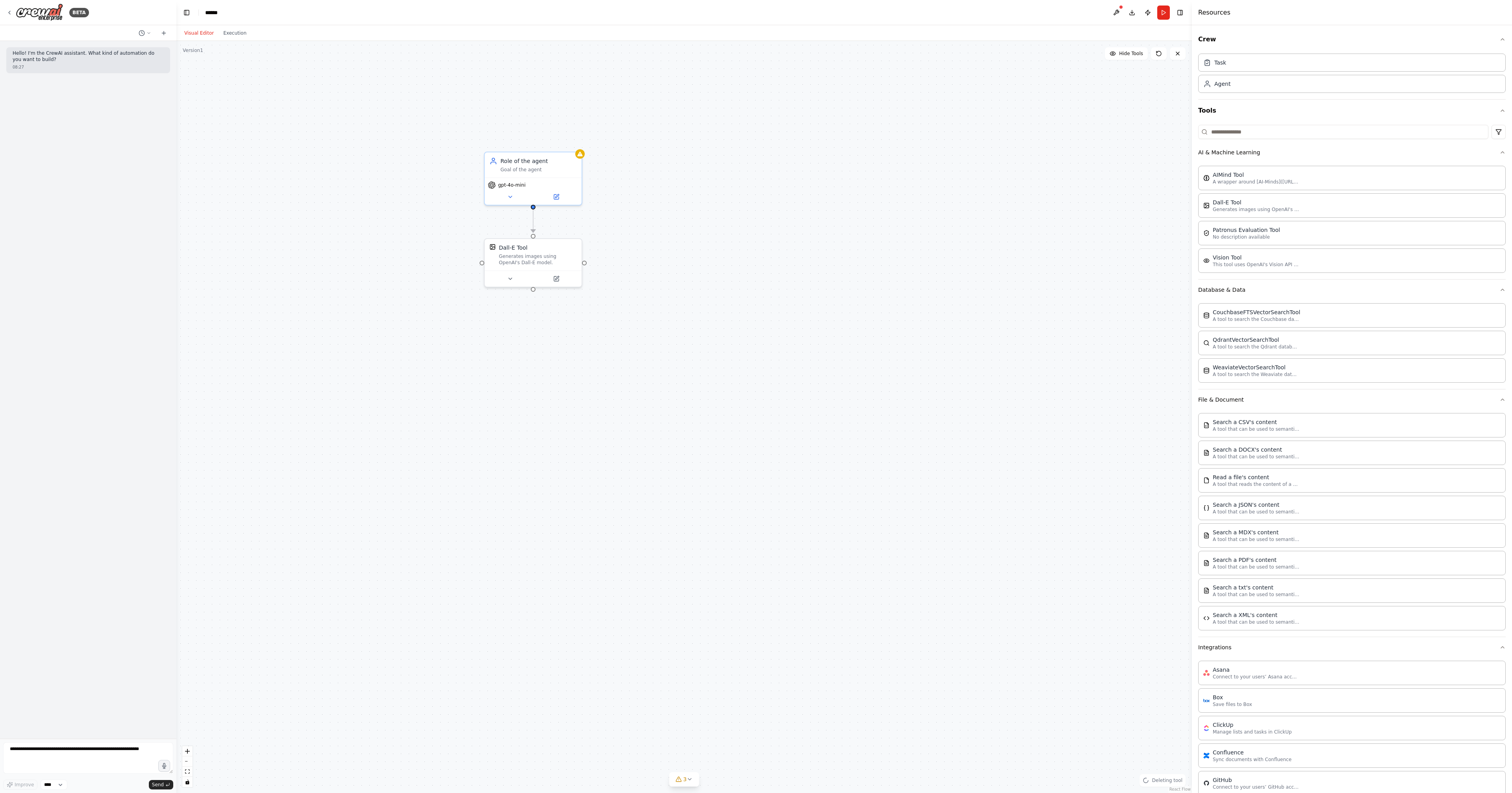
click at [698, 296] on div ".deletable-edge-delete-btn { width: 20px; height: 20px; border: 0px solid #ffff…" at bounding box center [684, 417] width 1015 height 752
click at [1153, 13] on button "Publish" at bounding box center [1148, 12] width 12 height 14
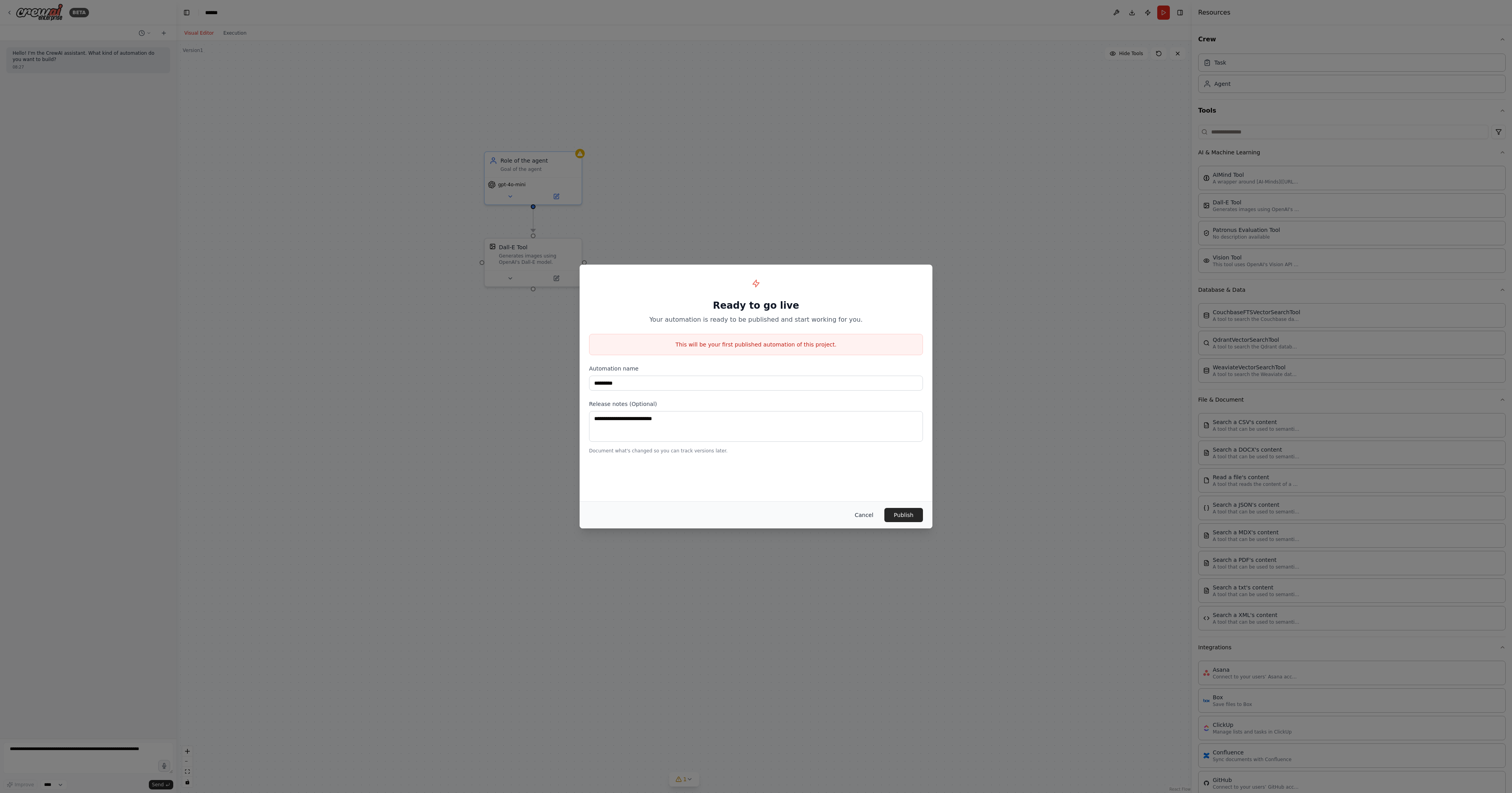
click at [861, 518] on button "Cancel" at bounding box center [864, 515] width 31 height 14
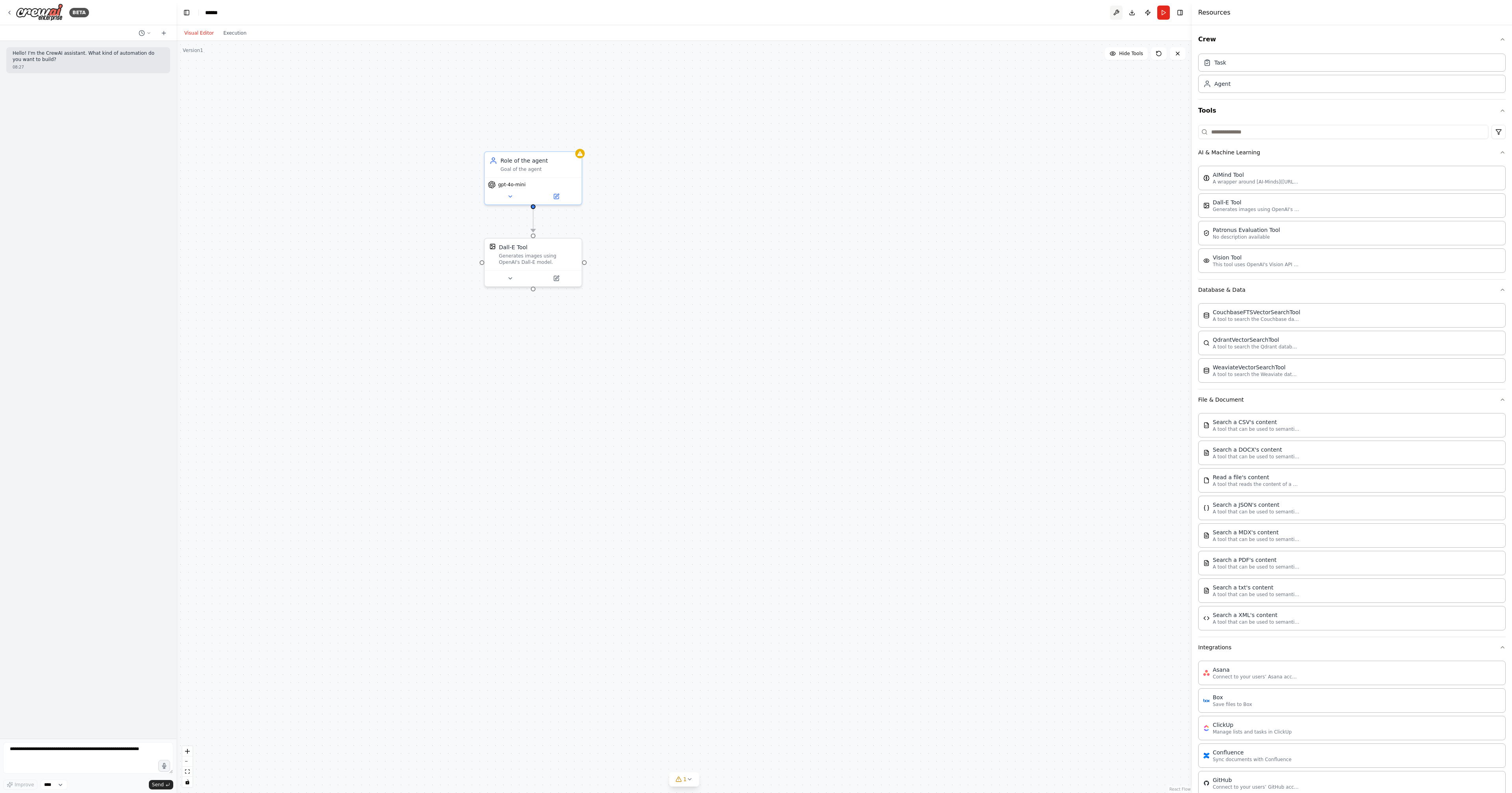
click at [1123, 12] on button at bounding box center [1116, 12] width 12 height 14
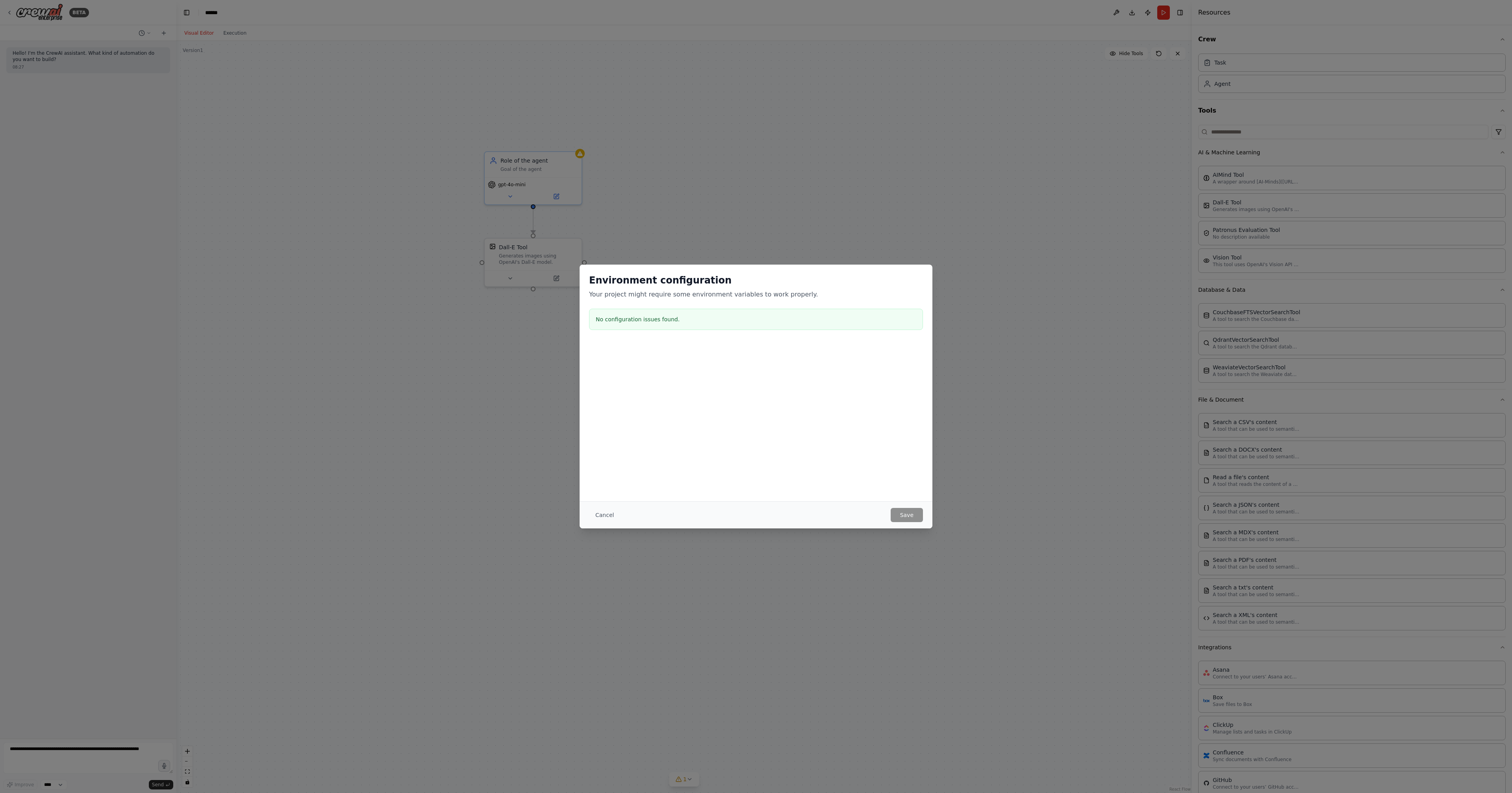
click at [620, 516] on button "Cancel" at bounding box center [605, 515] width 31 height 14
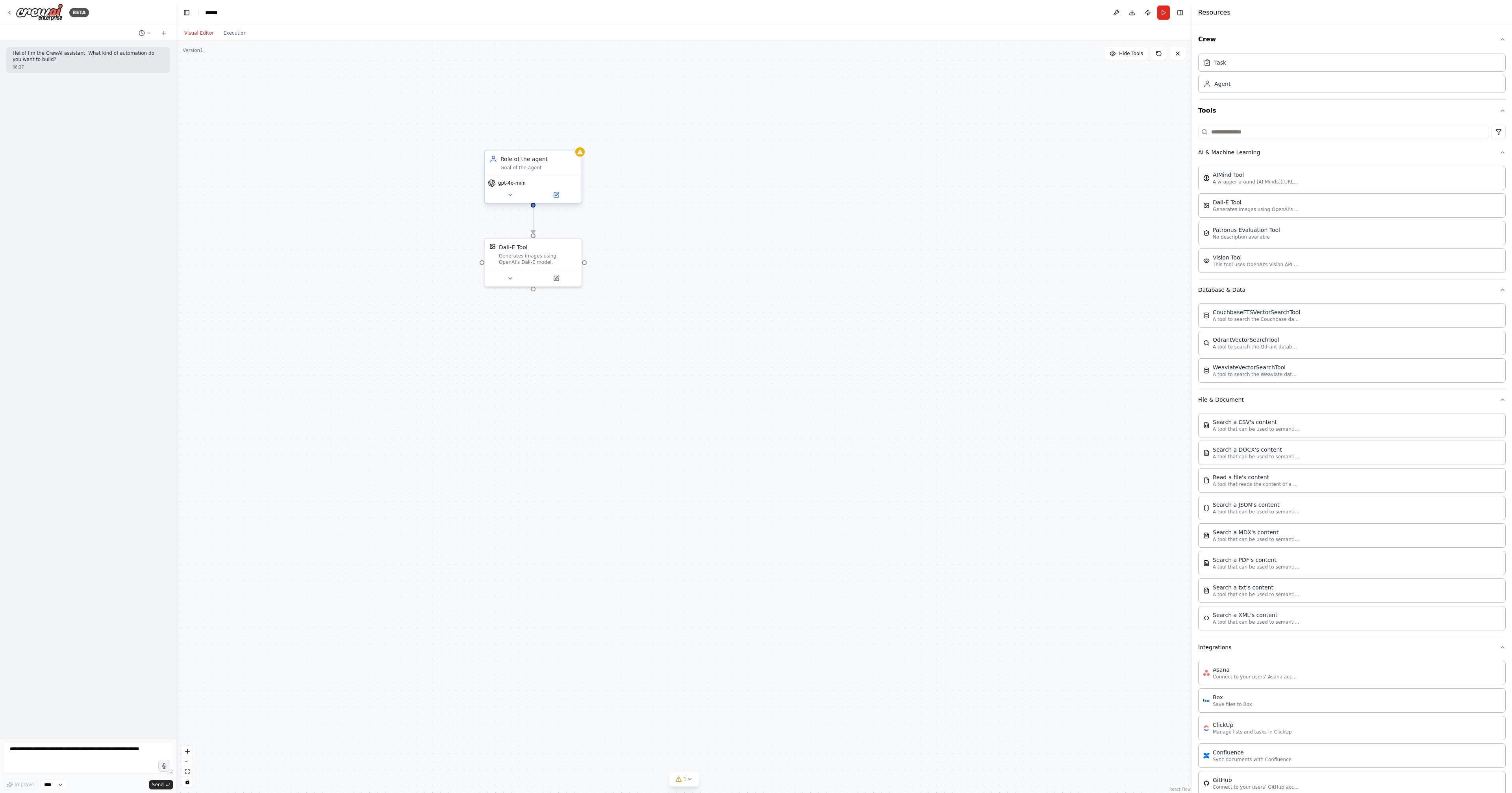
click at [551, 158] on div "Role of the agent" at bounding box center [539, 158] width 76 height 8
click at [511, 192] on icon at bounding box center [510, 195] width 6 height 6
click at [633, 342] on icon "button" at bounding box center [630, 346] width 8 height 8
click at [631, 345] on icon "button" at bounding box center [630, 346] width 5 height 2
click at [705, 310] on div ".deletable-edge-delete-btn { width: 20px; height: 20px; border: 0px solid #ffff…" at bounding box center [684, 417] width 1015 height 752
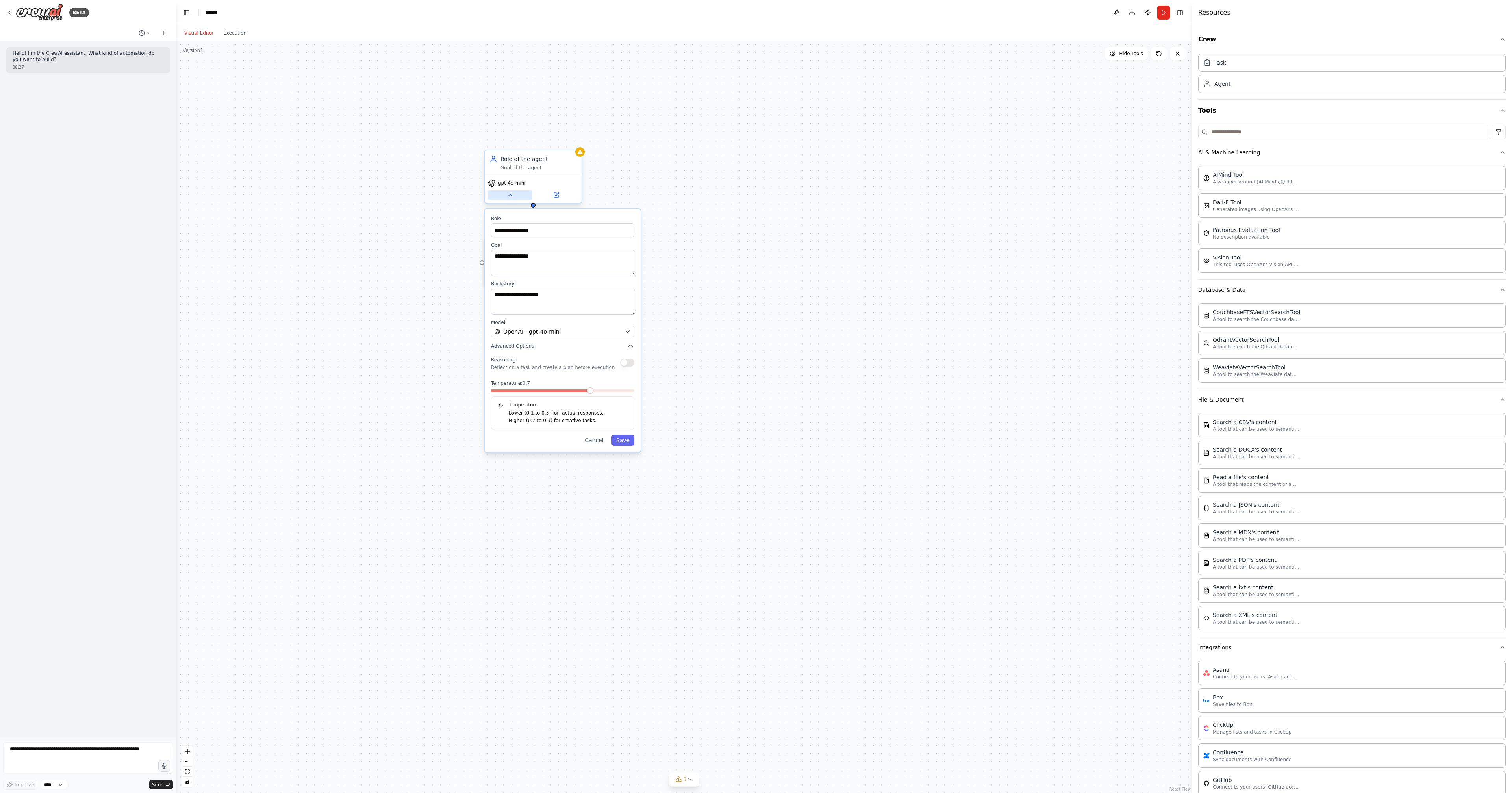
click at [509, 194] on icon at bounding box center [510, 195] width 3 height 2
click at [412, 209] on div ".deletable-edge-delete-btn { width: 20px; height: 20px; border: 0px solid #ffff…" at bounding box center [684, 417] width 1015 height 752
click at [234, 29] on button "Execution" at bounding box center [235, 33] width 33 height 9
click at [198, 31] on button "Visual Editor" at bounding box center [199, 33] width 39 height 9
drag, startPoint x: 330, startPoint y: 134, endPoint x: 292, endPoint y: 131, distance: 38.1
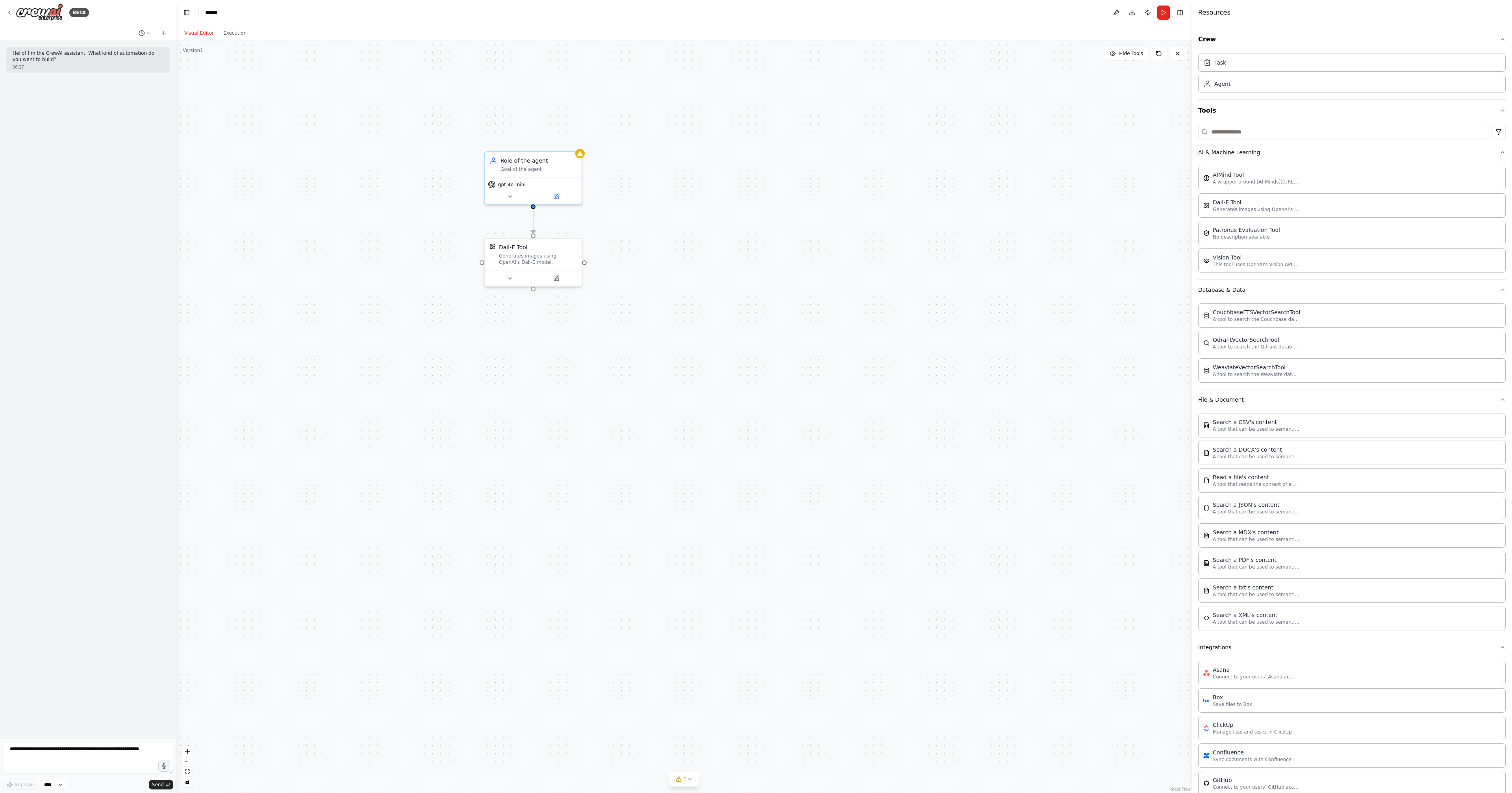
click at [330, 134] on div ".deletable-edge-delete-btn { width: 20px; height: 20px; border: 0px solid #ffff…" at bounding box center [684, 417] width 1015 height 752
click at [164, 31] on icon at bounding box center [164, 33] width 0 height 4
click at [151, 31] on icon at bounding box center [149, 33] width 5 height 5
click at [153, 65] on div "Untitled [DATE] 08:30 Untitled [DATE] 08:27" at bounding box center [131, 53] width 100 height 32
click at [158, 60] on span "[DATE] 08:27" at bounding box center [161, 59] width 26 height 6
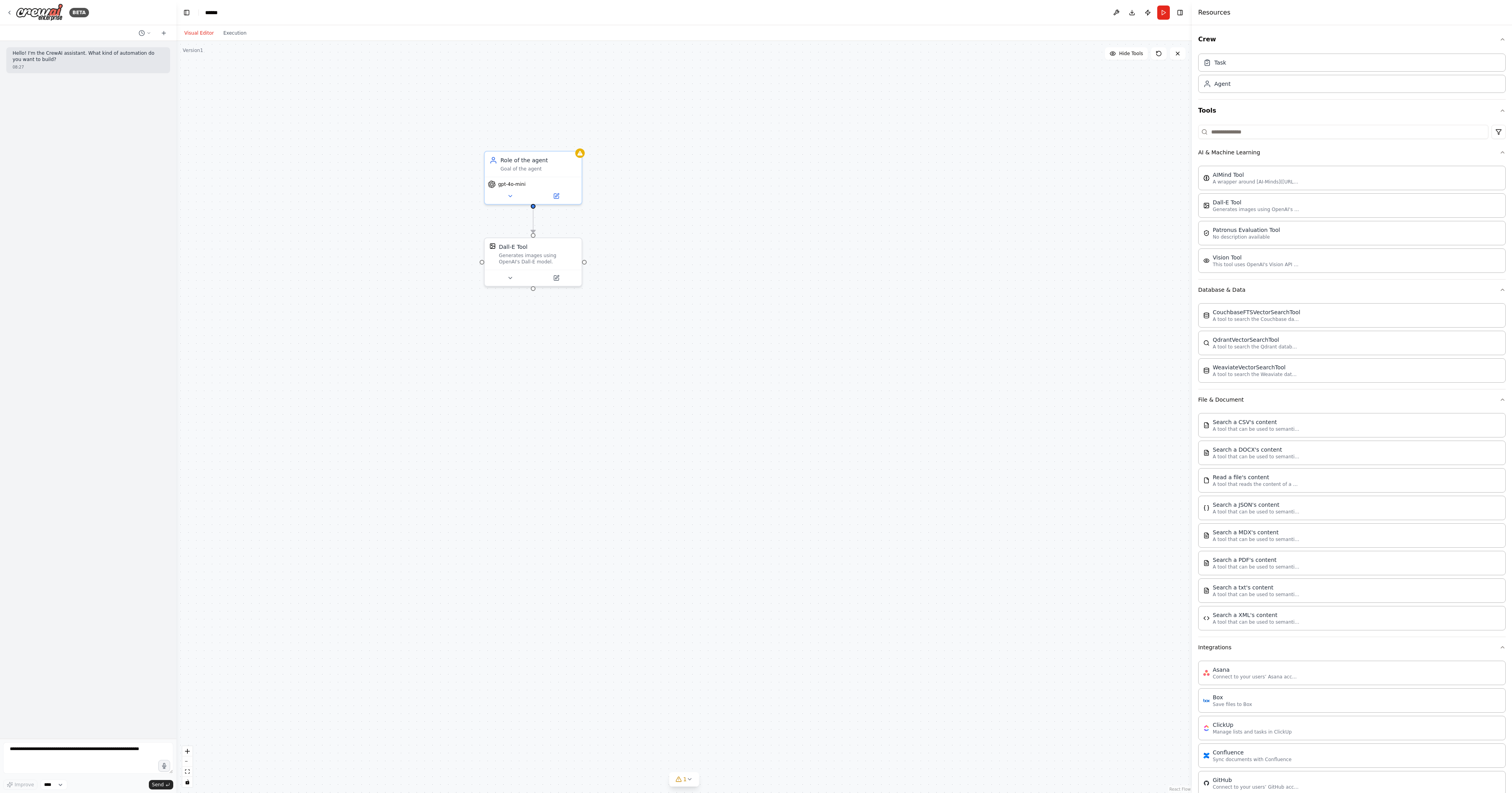
click at [298, 87] on div ".deletable-edge-delete-btn { width: 20px; height: 20px; border: 0px solid #ffff…" at bounding box center [684, 417] width 1015 height 752
click at [7, 14] on icon at bounding box center [9, 12] width 6 height 6
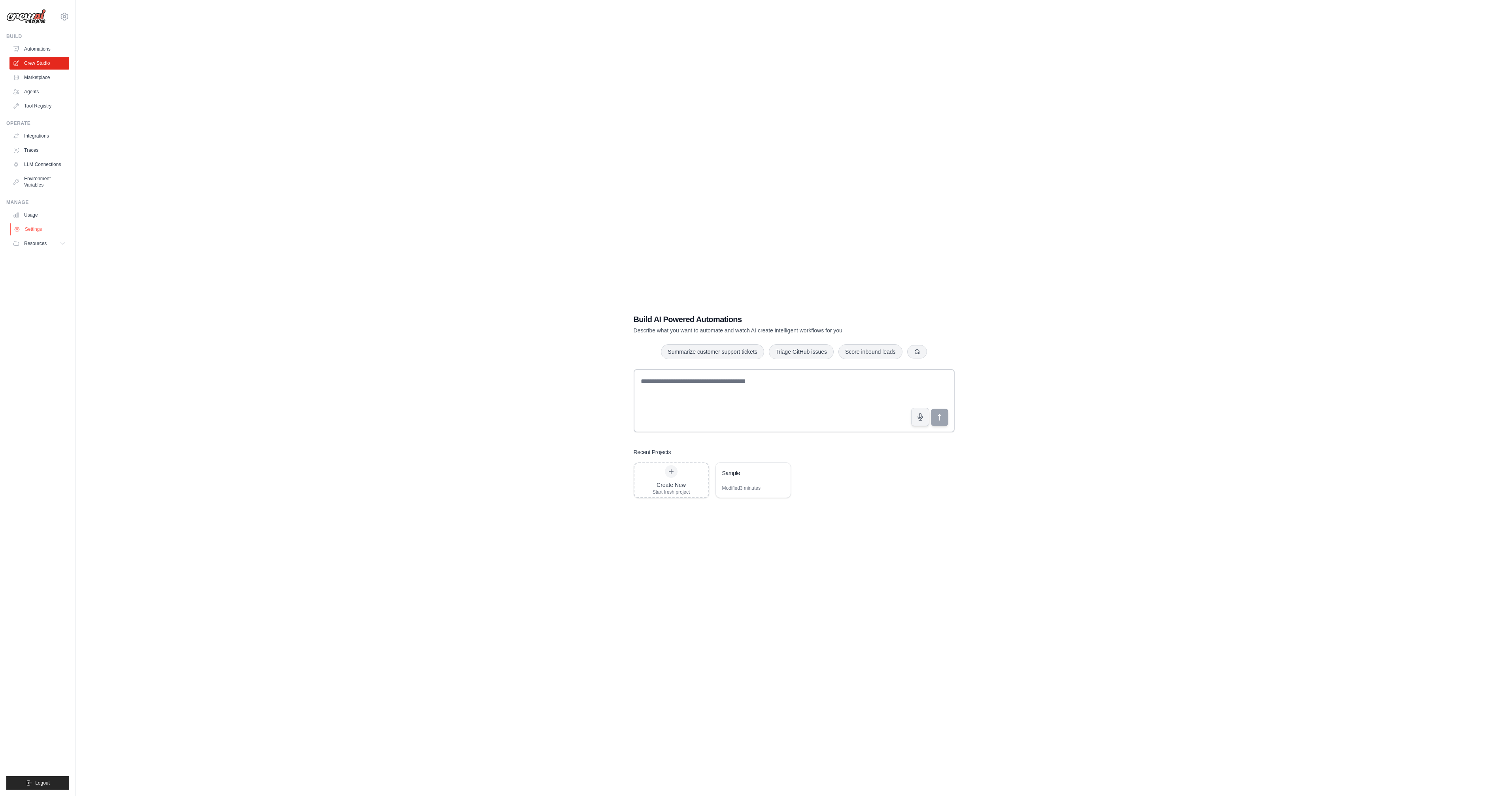
click at [34, 223] on link "Settings" at bounding box center [39, 229] width 60 height 12
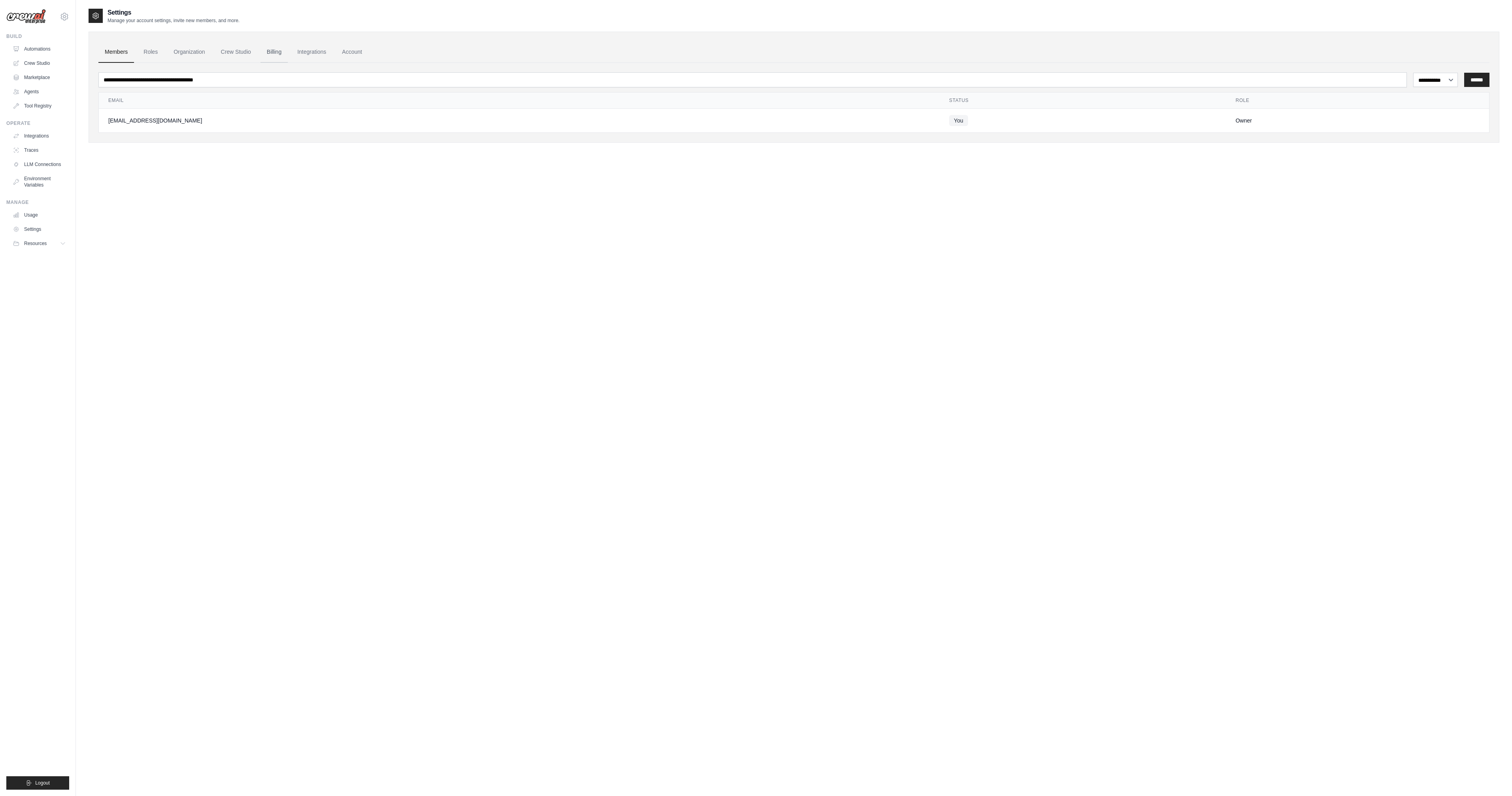
click at [265, 49] on link "Billing" at bounding box center [274, 52] width 27 height 21
click at [260, 51] on link "Billing" at bounding box center [274, 52] width 27 height 21
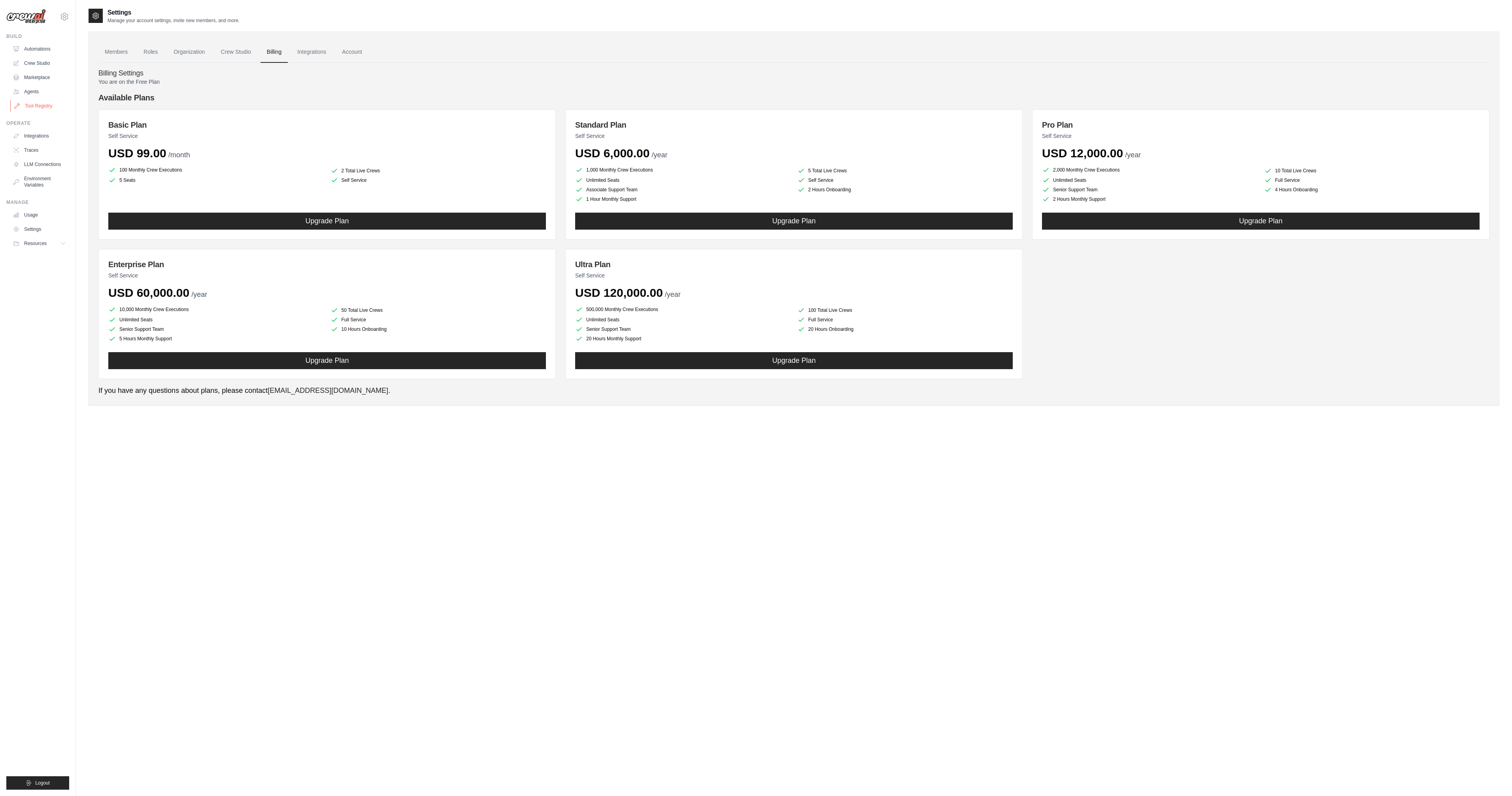
click at [34, 100] on link "Tool Registry" at bounding box center [39, 105] width 60 height 12
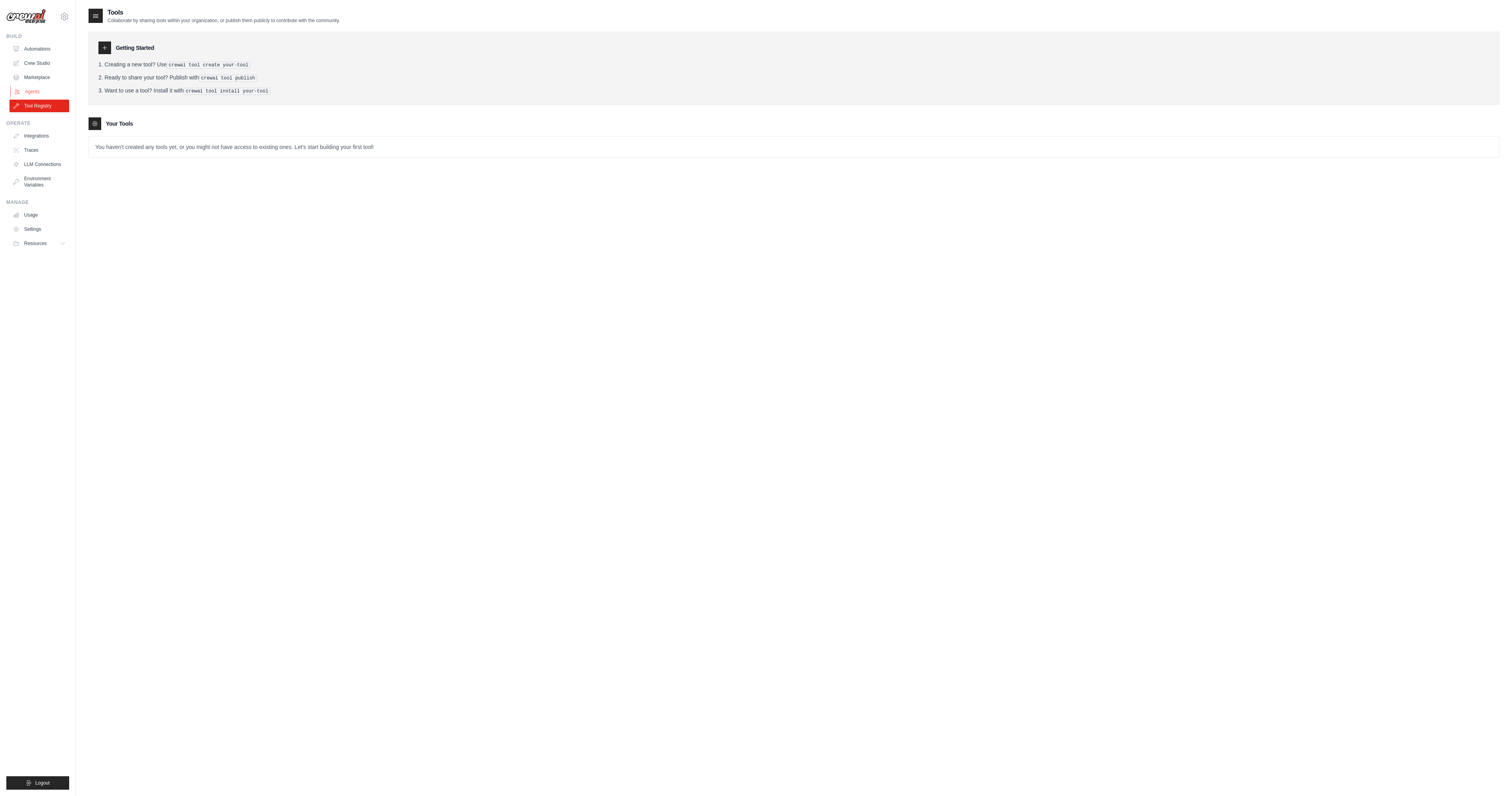
click at [27, 85] on link "Agents" at bounding box center [39, 91] width 60 height 12
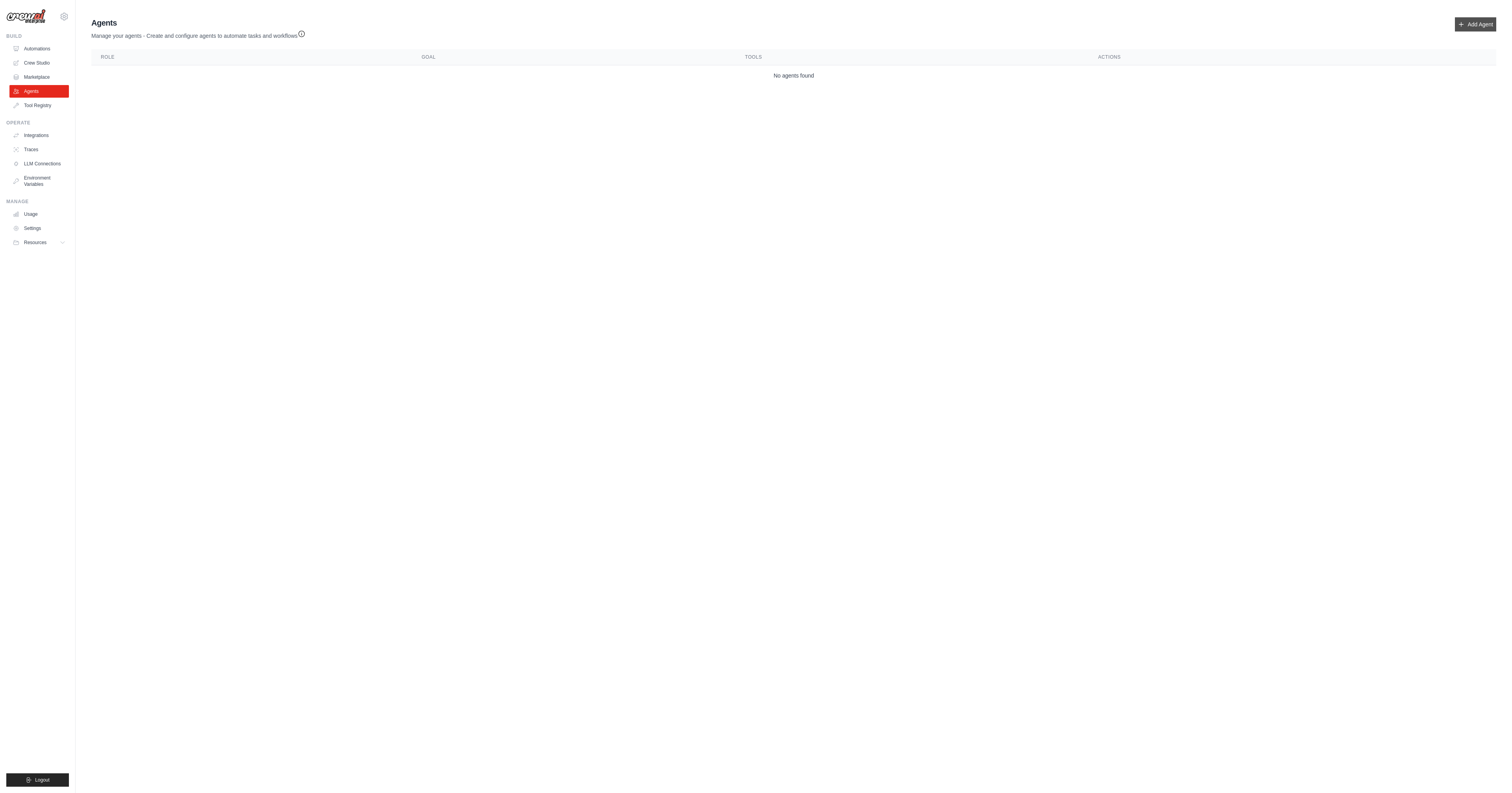
click at [1479, 22] on link "Add Agent" at bounding box center [1476, 25] width 41 height 14
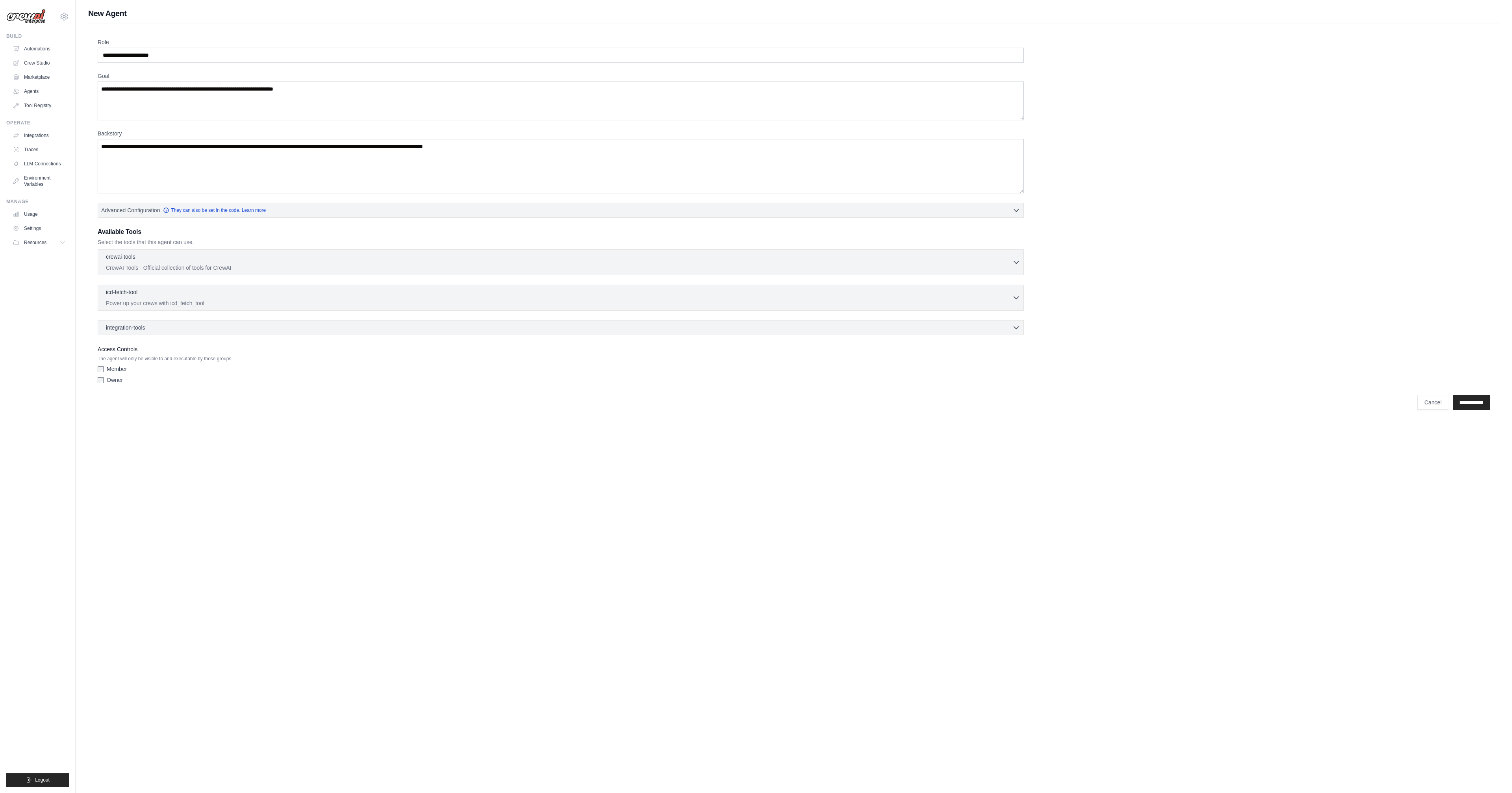
click at [112, 365] on label "Member" at bounding box center [117, 369] width 20 height 8
click at [112, 365] on label "Member" at bounding box center [117, 369] width 20 height 8
click at [107, 376] on label "Owner" at bounding box center [115, 380] width 16 height 8
click at [100, 365] on div "Member" at bounding box center [561, 369] width 926 height 8
click at [110, 365] on label "Member" at bounding box center [117, 369] width 20 height 8
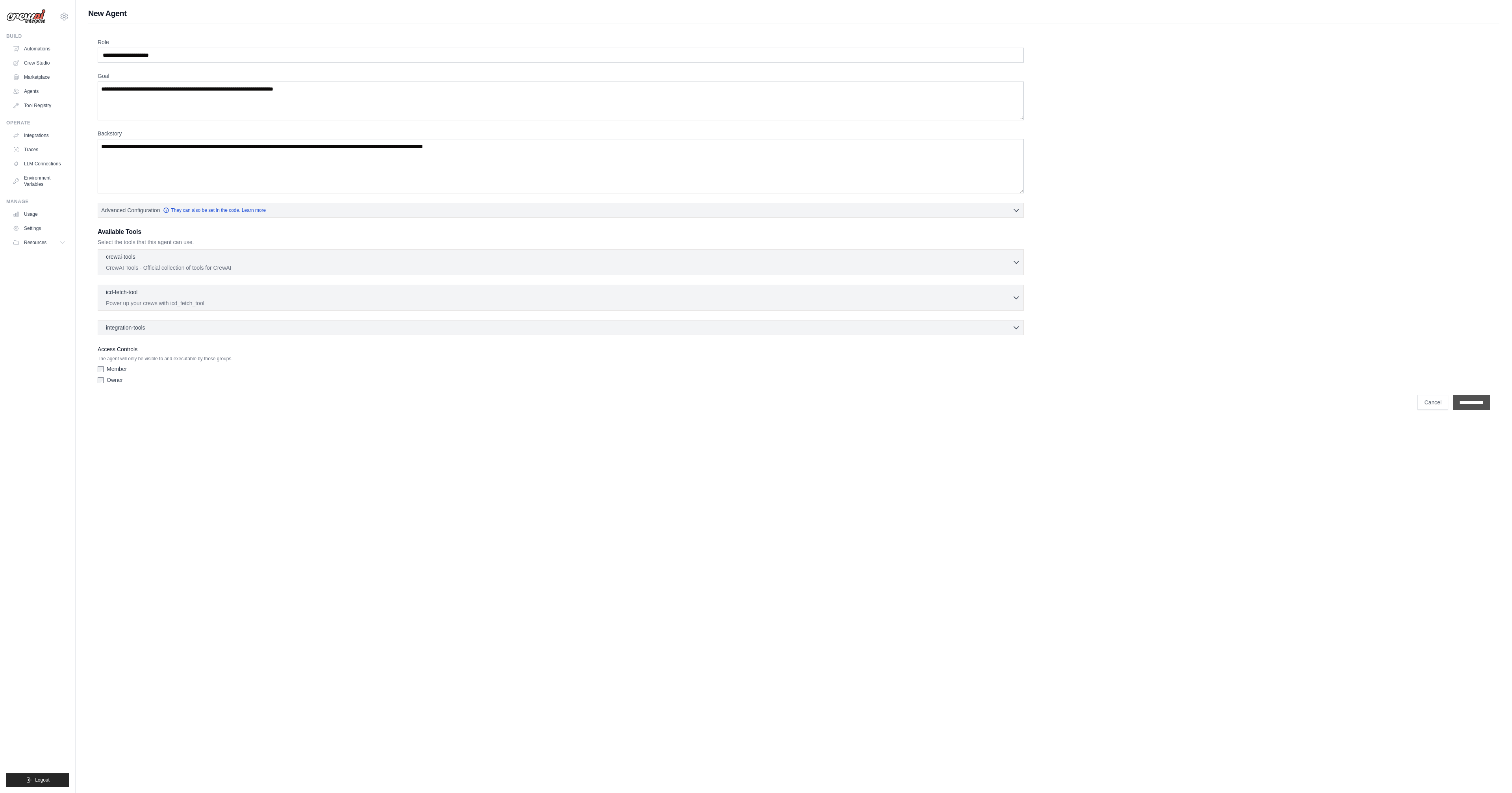
click at [1480, 395] on input "**********" at bounding box center [1471, 402] width 37 height 15
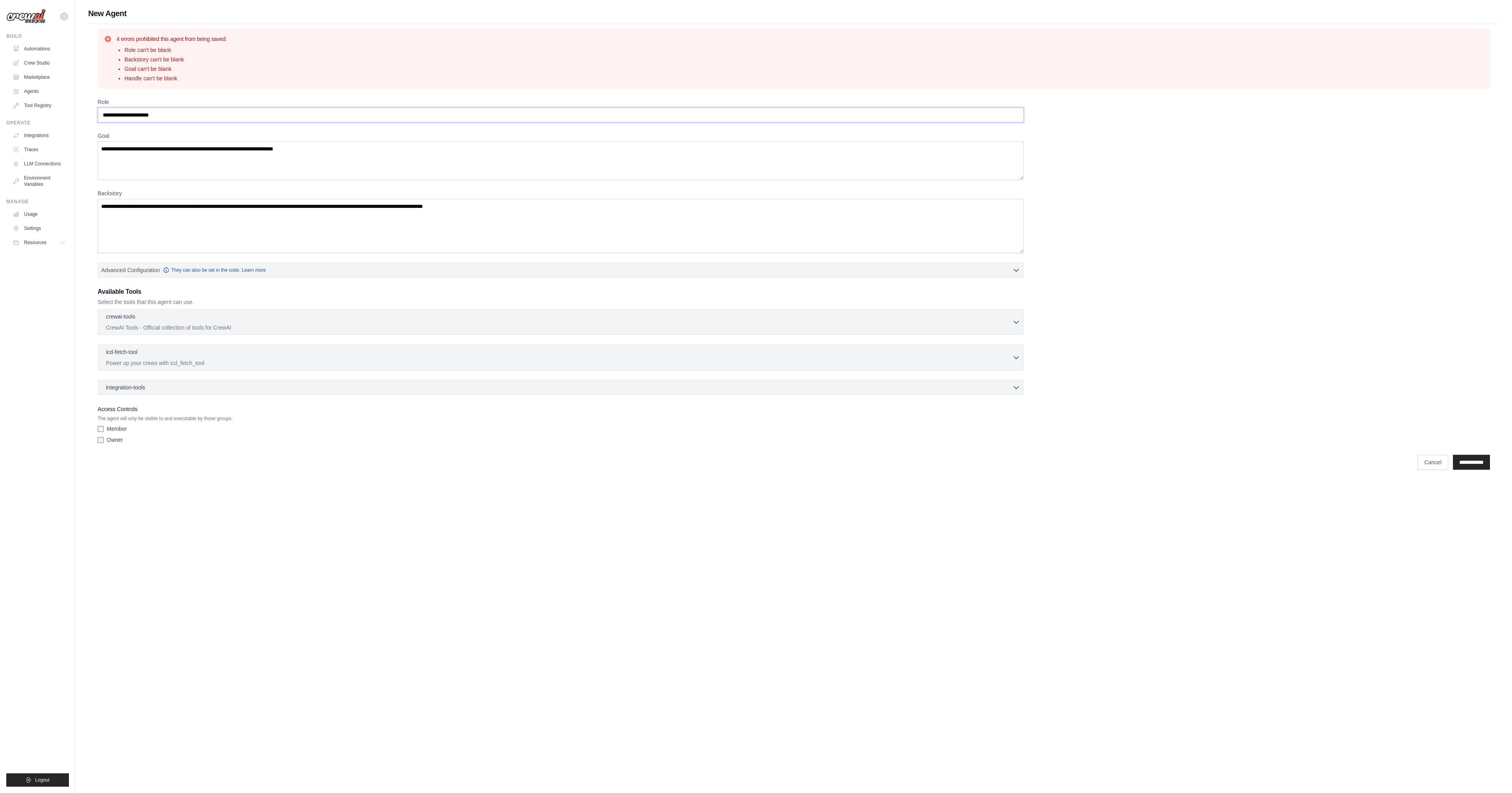
click at [176, 109] on input "Role" at bounding box center [561, 114] width 926 height 15
click at [197, 141] on textarea "Goal" at bounding box center [561, 161] width 926 height 39
click at [192, 109] on input "Role" at bounding box center [561, 114] width 926 height 15
click at [193, 109] on input "Role" at bounding box center [561, 114] width 926 height 15
click at [193, 109] on input "Role" at bounding box center [561, 114] width 926 height 15
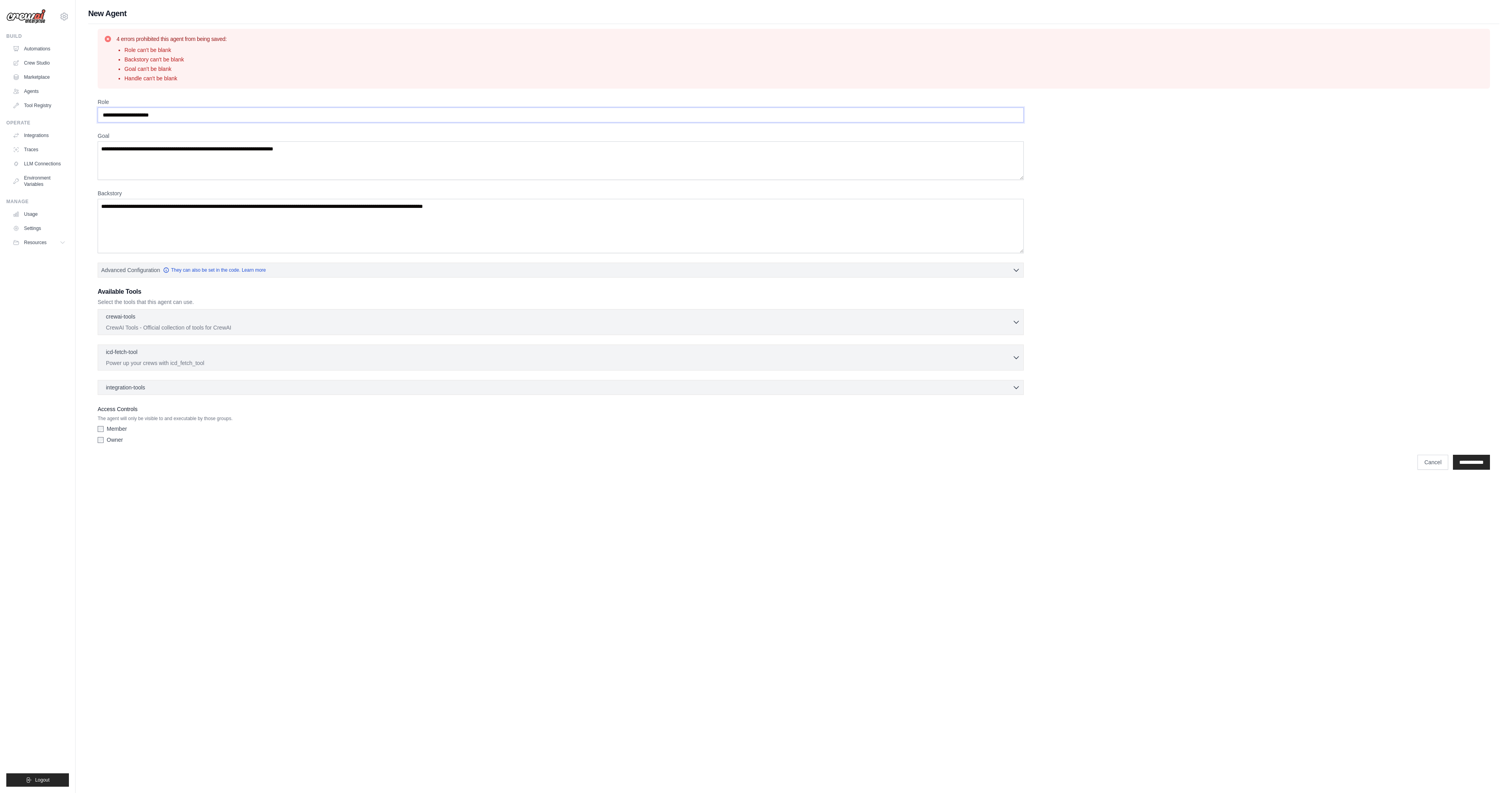
click at [195, 110] on input "Role" at bounding box center [561, 114] width 926 height 15
type input "*"
type input "******"
type input "**********"
click at [221, 144] on textarea "Goal" at bounding box center [561, 161] width 926 height 39
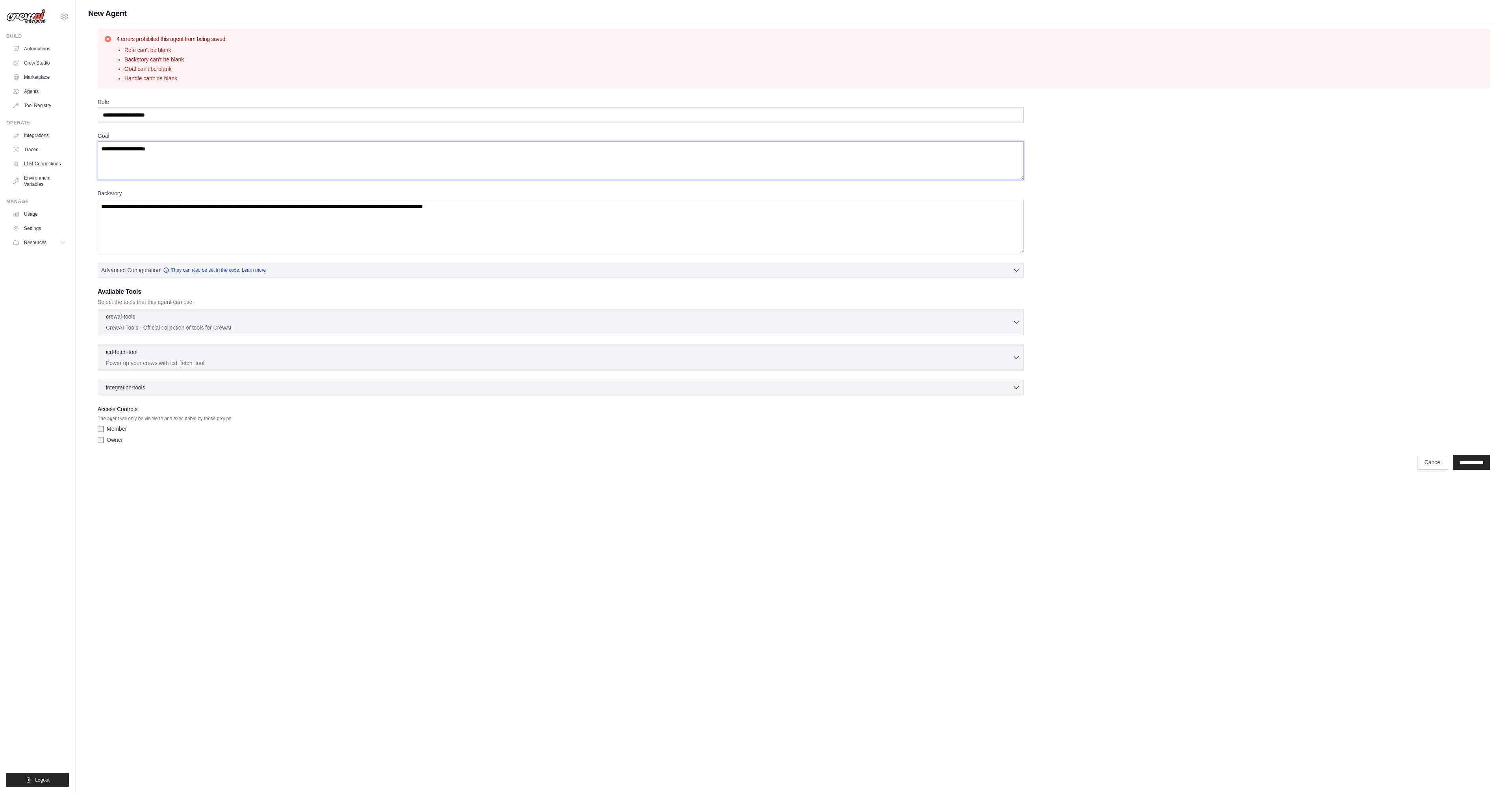
type textarea "**********"
click at [241, 201] on textarea "Backstory" at bounding box center [561, 226] width 926 height 55
click at [291, 199] on textarea "Backstory" at bounding box center [561, 226] width 926 height 55
click at [432, 199] on textarea "Backstory" at bounding box center [561, 226] width 926 height 55
click at [372, 199] on textarea "Backstory" at bounding box center [561, 226] width 926 height 55
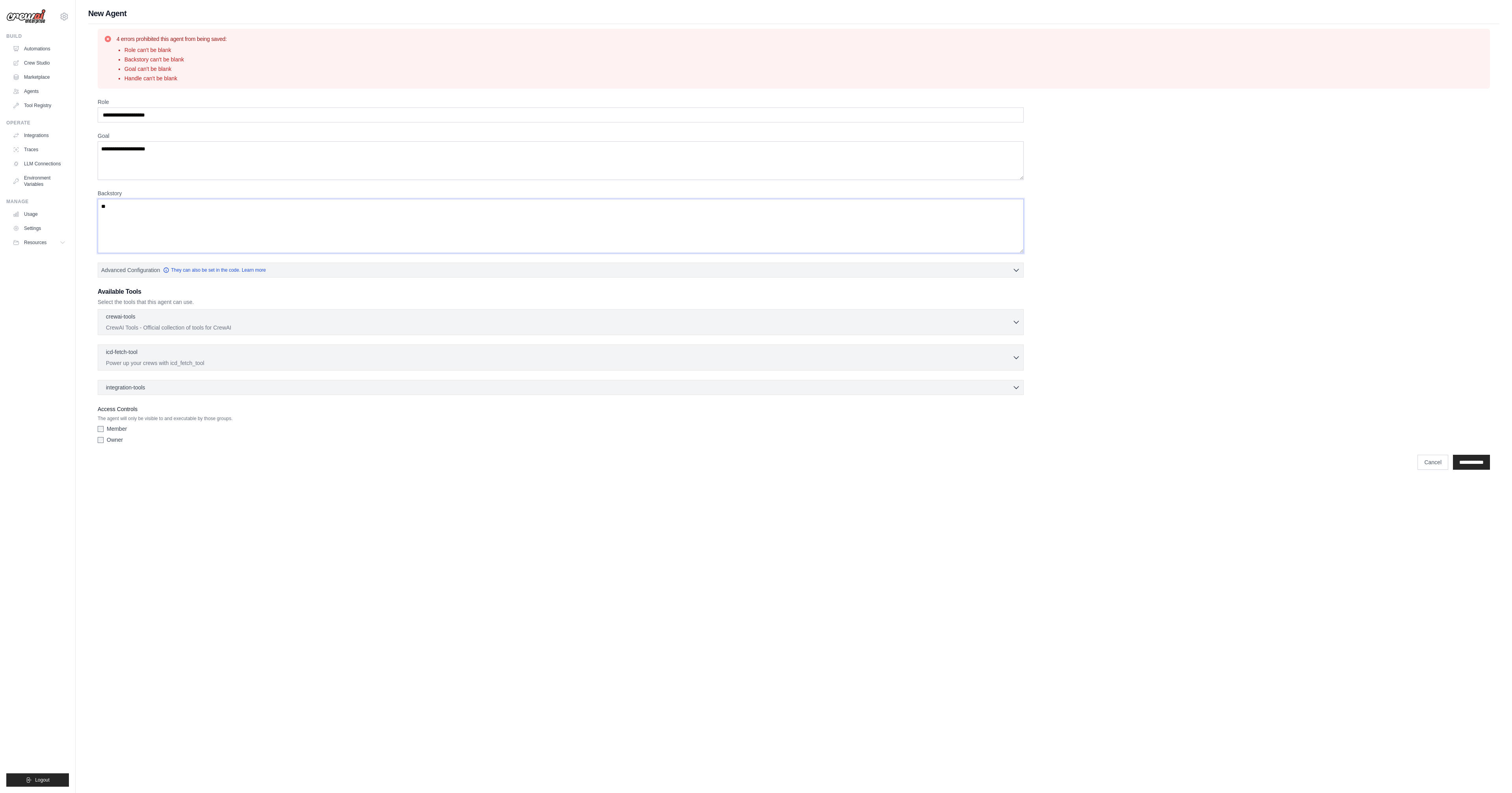
type textarea "***"
type textarea "**********"
click at [200, 323] on p "CrewAI Tools - Official collection of tools for CrewAI" at bounding box center [559, 327] width 906 height 8
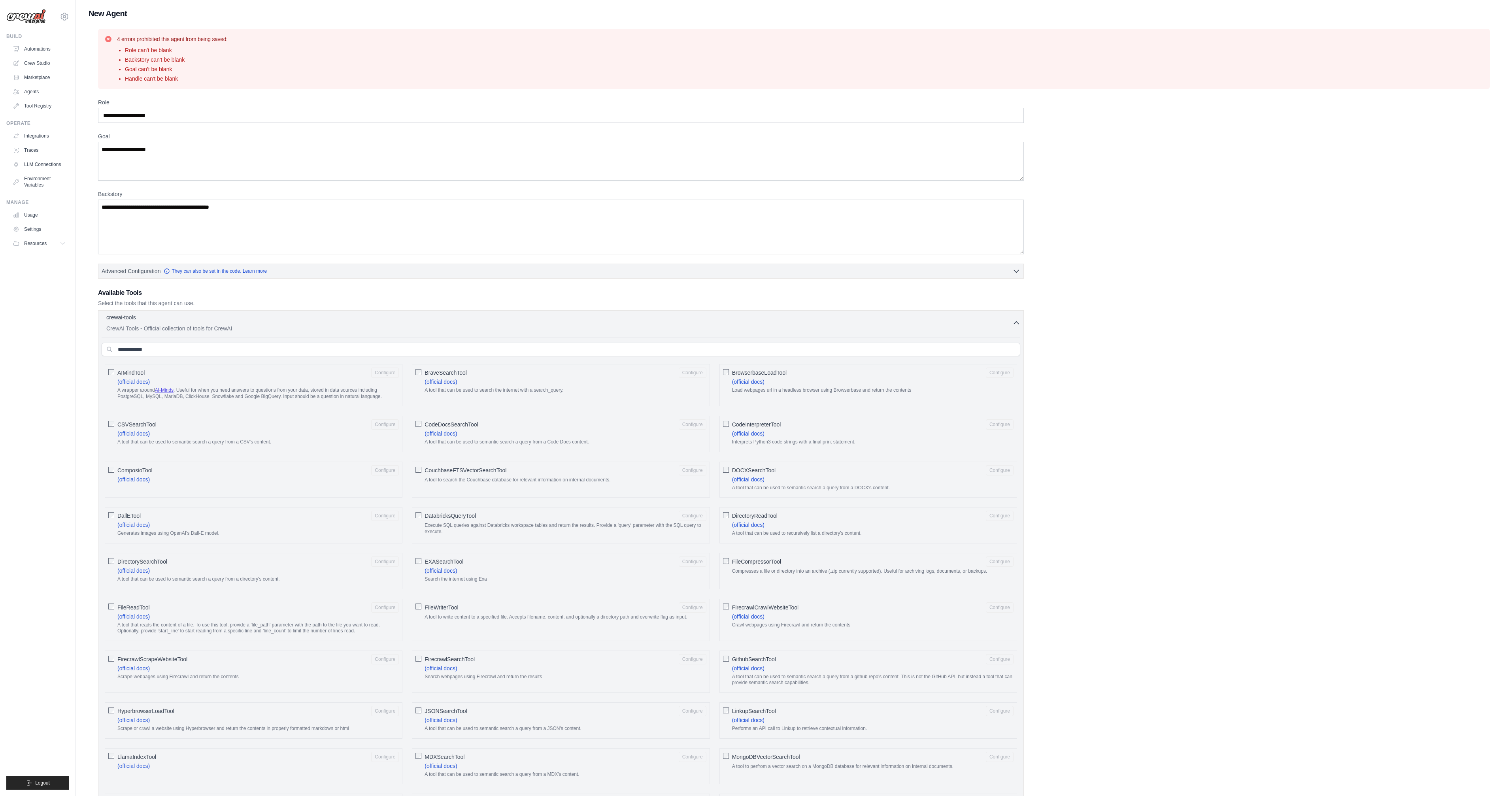
click at [229, 313] on div "crewai-tools 0 selected CrewAI Tools - Official collection of tools for CrewAI" at bounding box center [559, 323] width 906 height 19
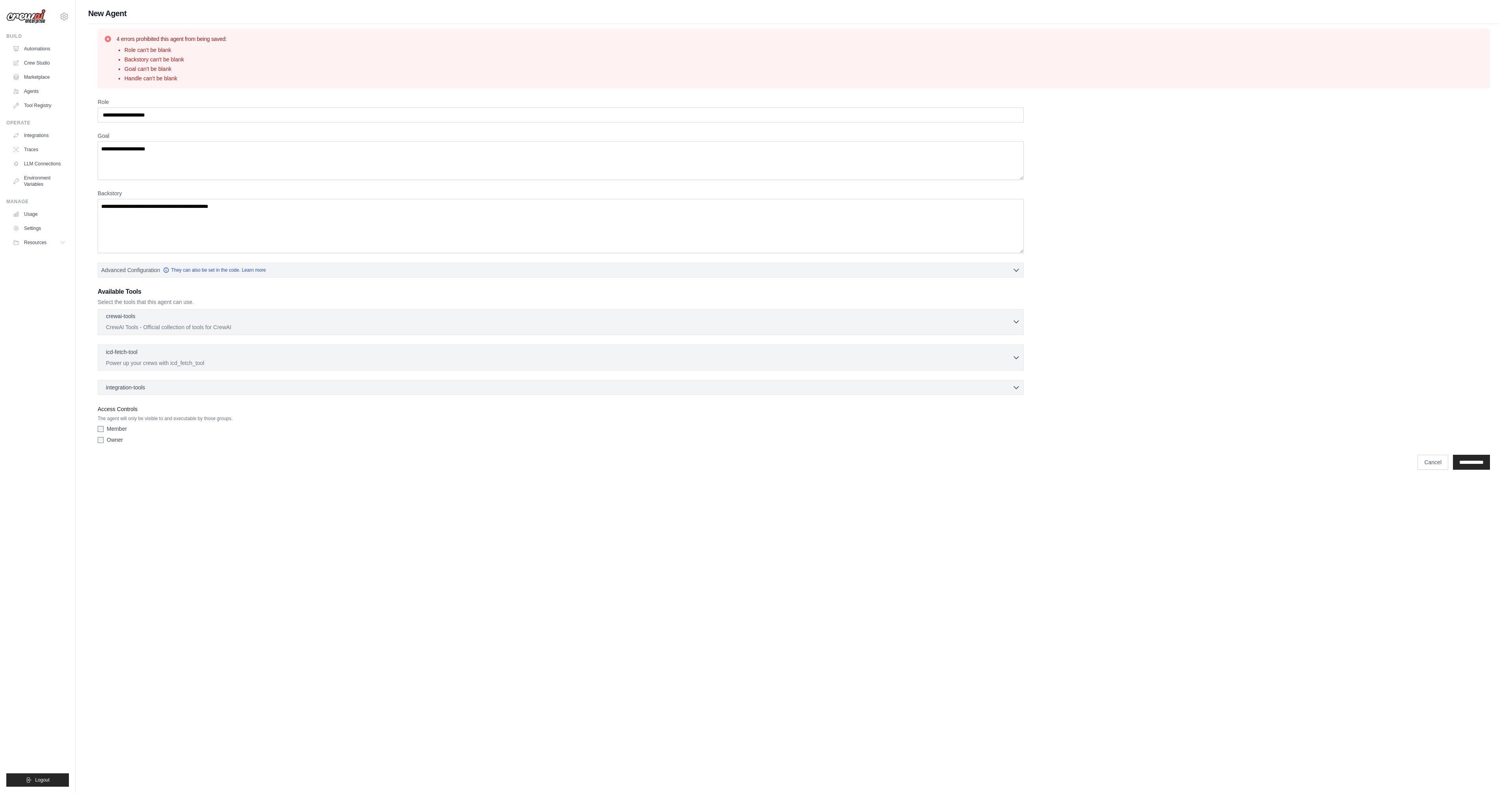
click at [229, 312] on div "crewai-tools 0 selected" at bounding box center [559, 317] width 906 height 9
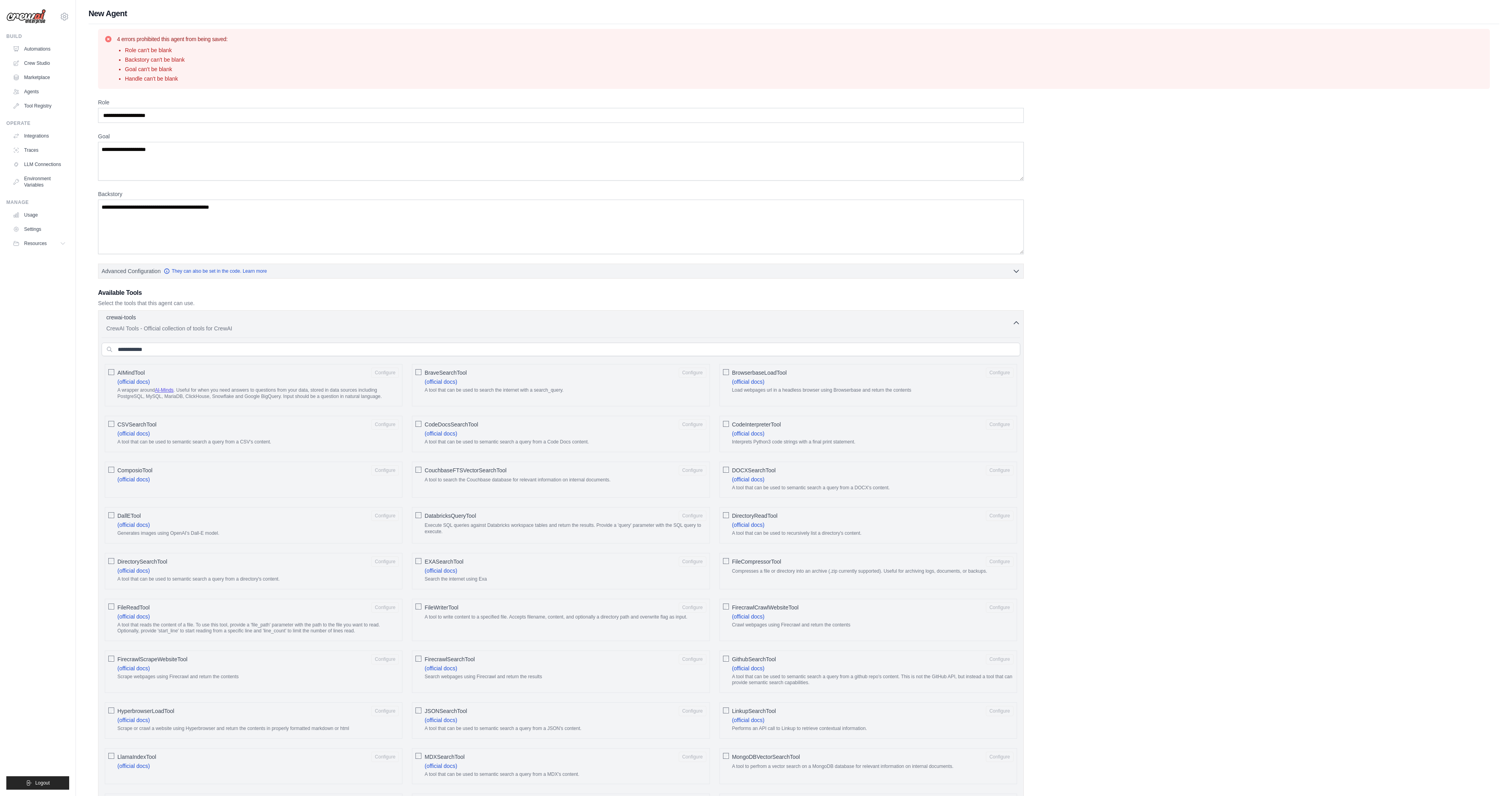
click at [230, 313] on div "crewai-tools 0 selected" at bounding box center [559, 318] width 906 height 9
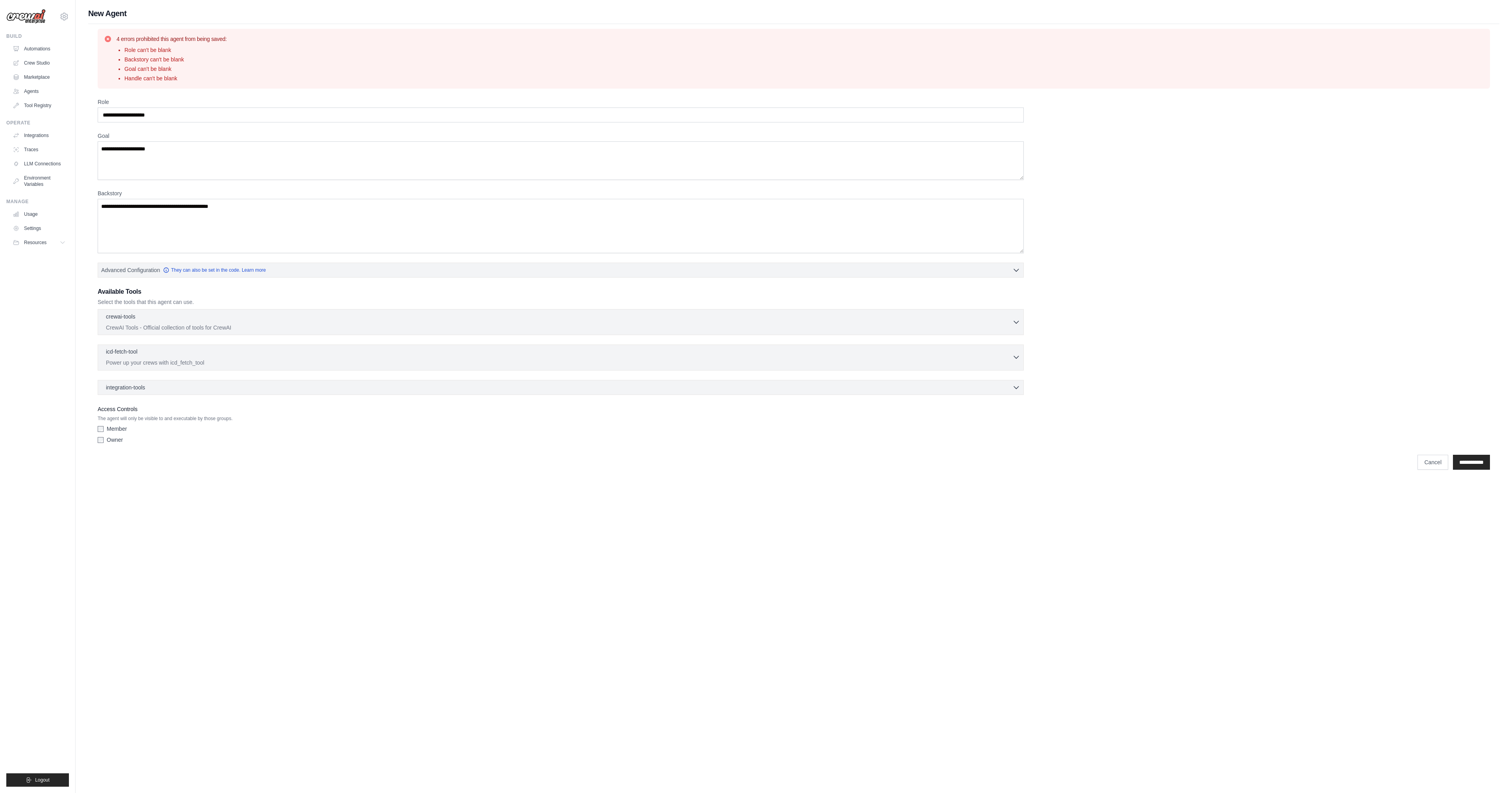
click at [210, 347] on div "icd-fetch-tool 0 selected" at bounding box center [559, 352] width 906 height 9
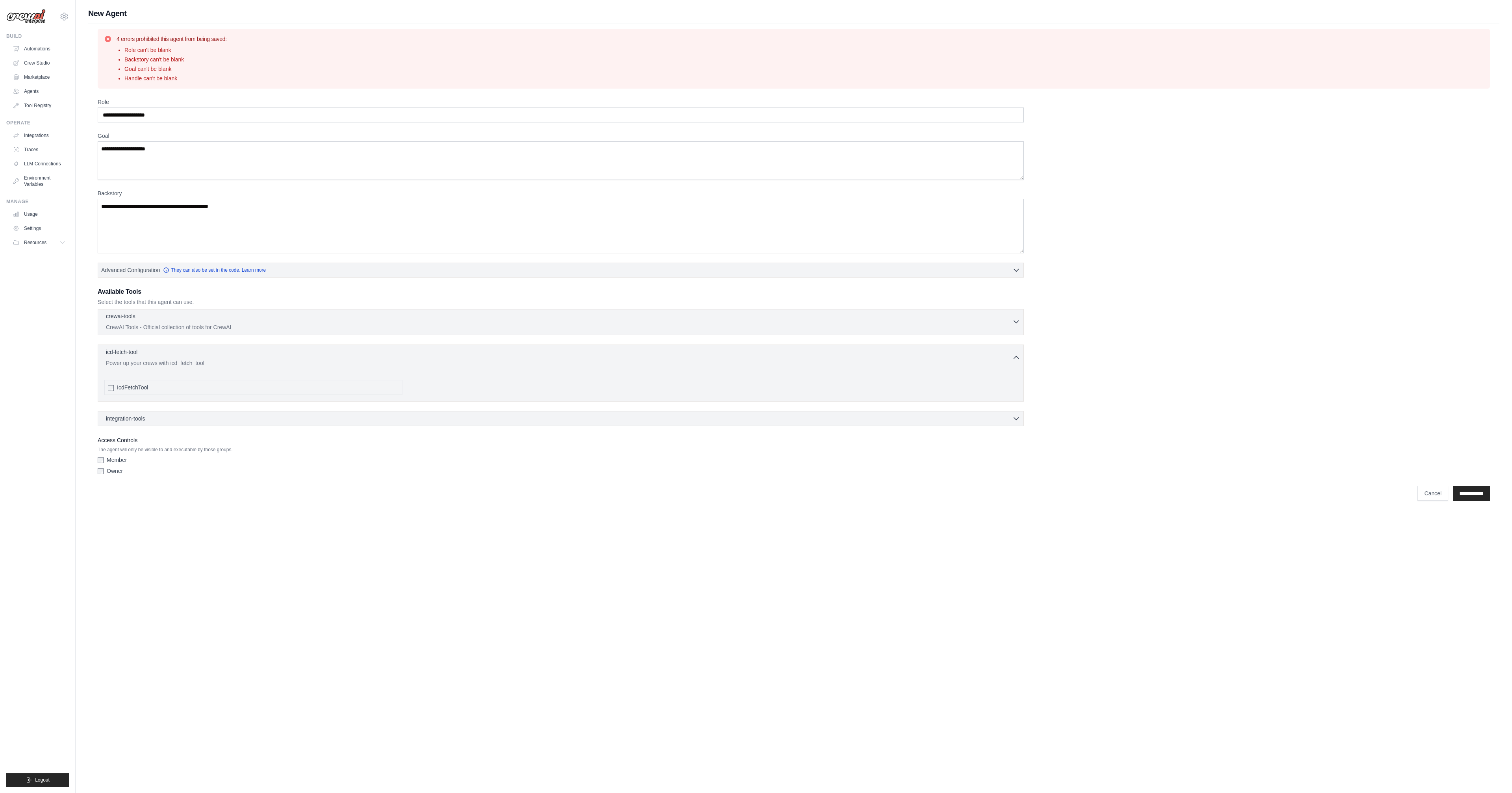
click at [219, 323] on p "CrewAI Tools - Official collection of tools for CrewAI" at bounding box center [559, 327] width 906 height 8
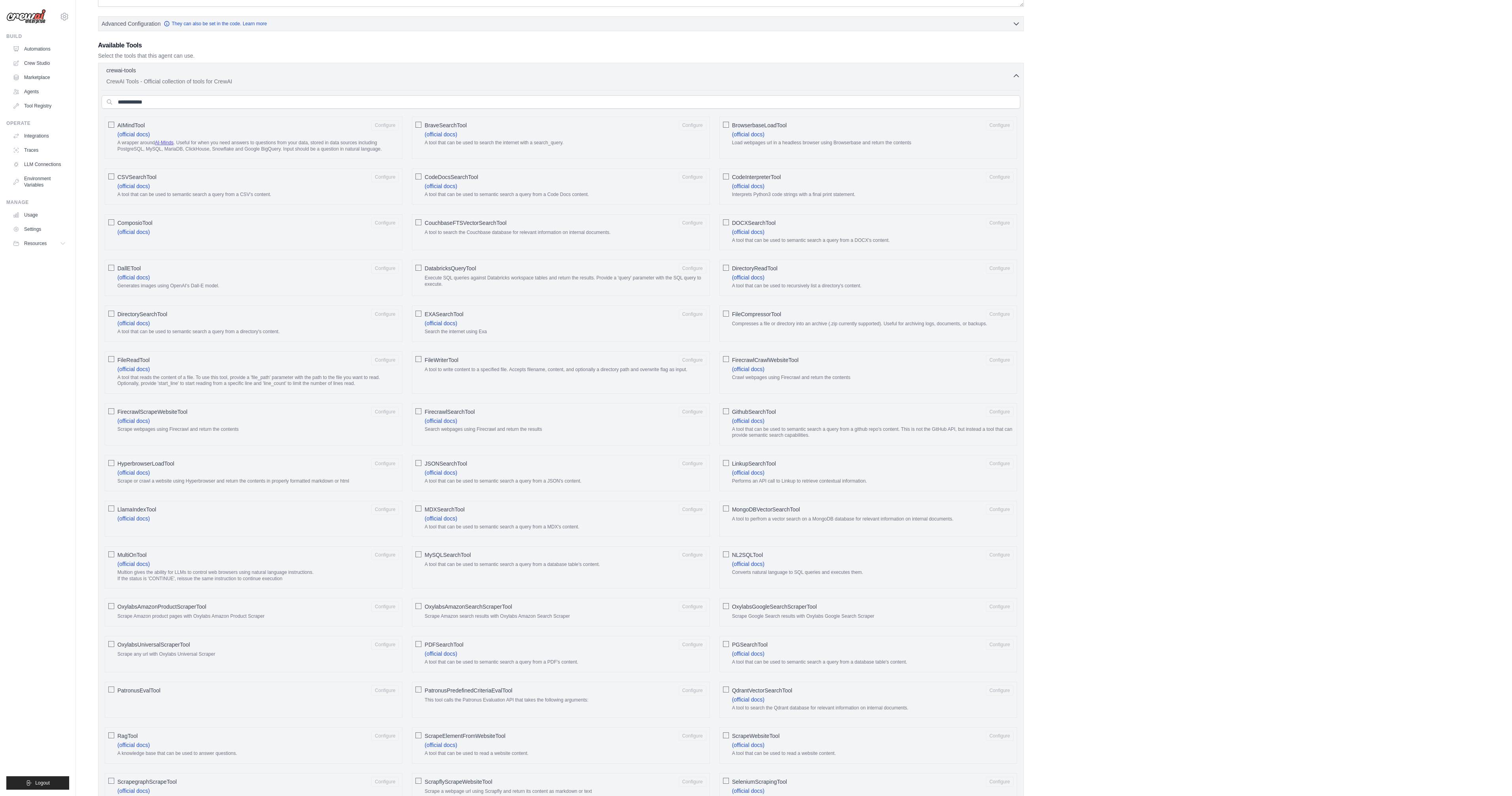
scroll to position [267, 0]
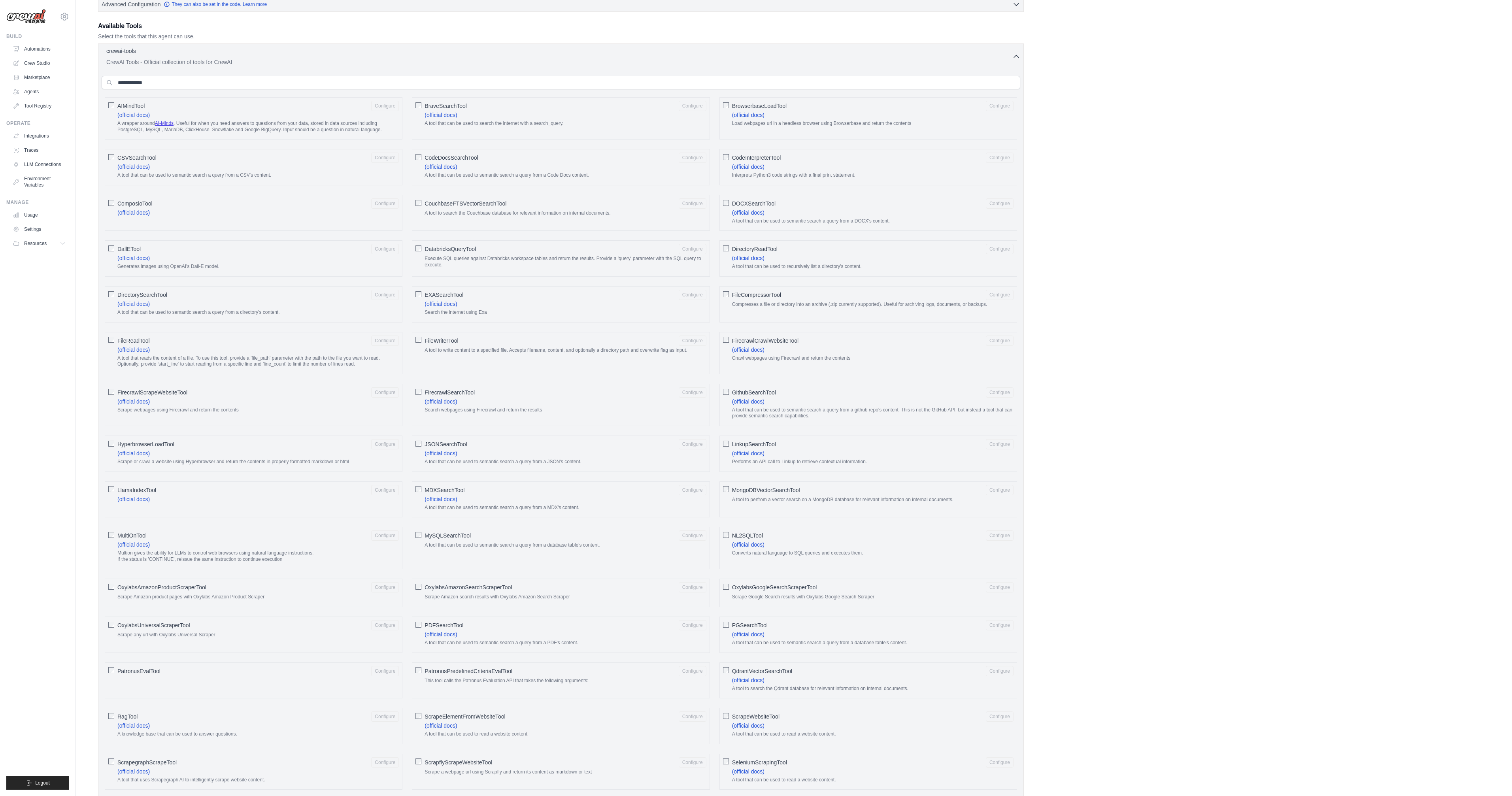
click at [740, 768] on link "(official docs)" at bounding box center [748, 771] width 32 height 6
